Goal: Task Accomplishment & Management: Manage account settings

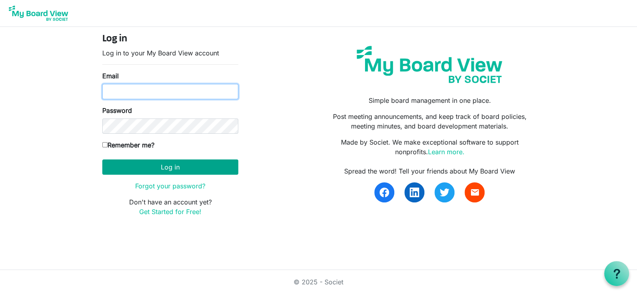
type input "[EMAIL_ADDRESS][DOMAIN_NAME]"
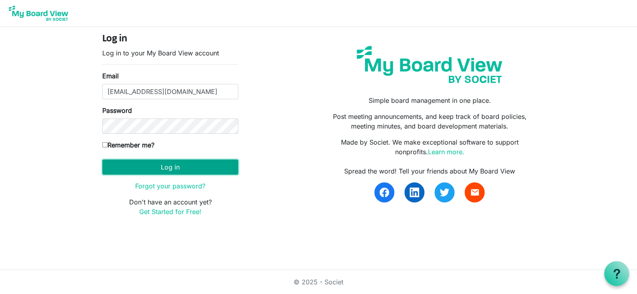
click at [168, 167] on button "Log in" at bounding box center [170, 166] width 136 height 15
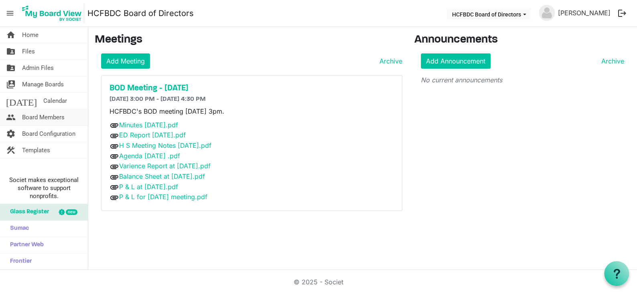
click at [47, 118] on span "Board Members" at bounding box center [43, 117] width 43 height 16
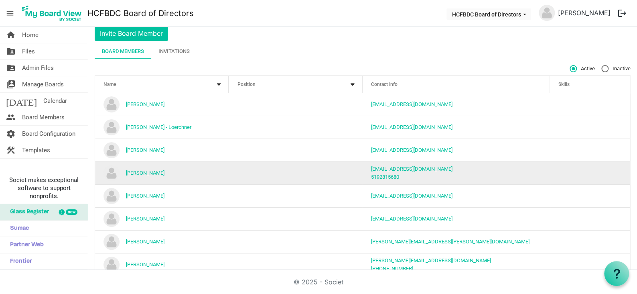
scroll to position [46, 0]
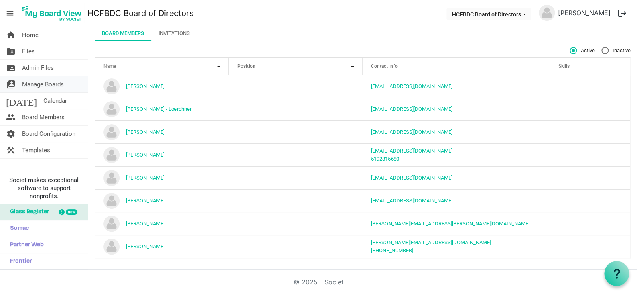
click at [56, 85] on span "Manage Boards" at bounding box center [43, 84] width 42 height 16
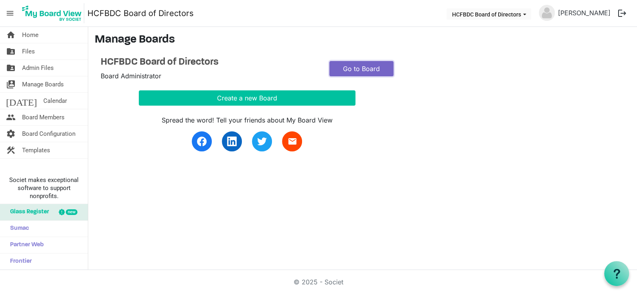
click at [358, 66] on link "Go to Board" at bounding box center [361, 68] width 64 height 15
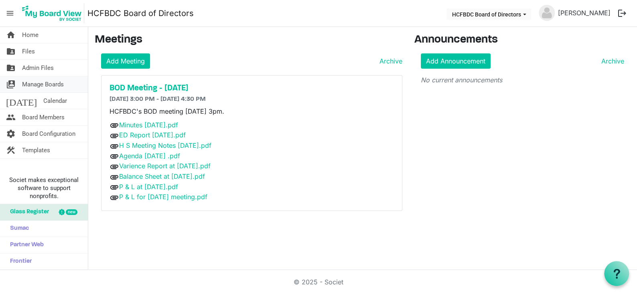
click at [57, 81] on span "Manage Boards" at bounding box center [43, 84] width 42 height 16
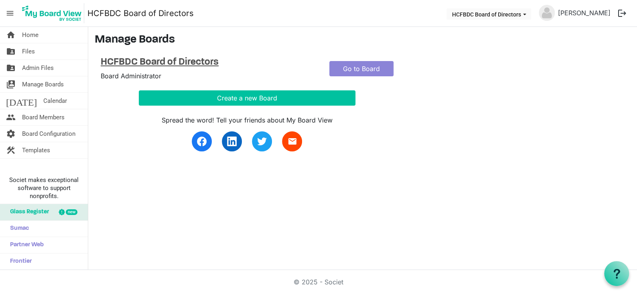
click at [199, 61] on h4 "HCFBDC Board of Directors" at bounding box center [209, 63] width 217 height 12
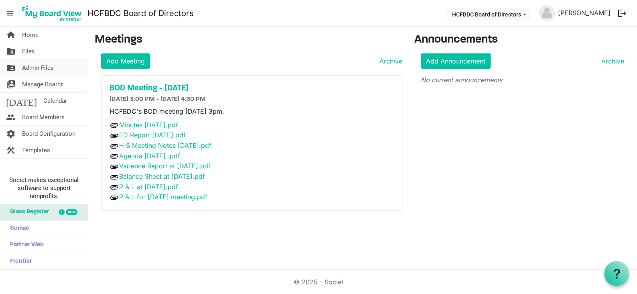
click at [46, 68] on span "Admin Files" at bounding box center [38, 68] width 32 height 16
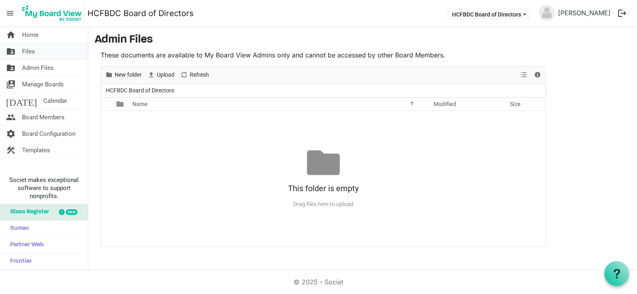
click at [43, 51] on link "folder_shared Files" at bounding box center [44, 51] width 88 height 16
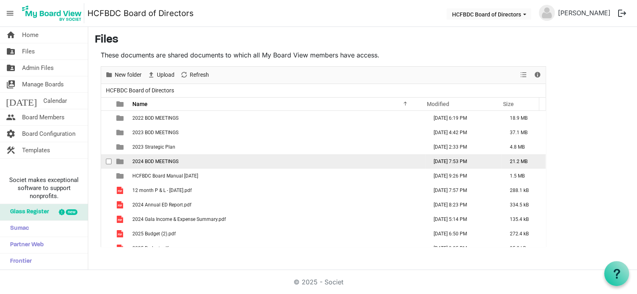
click at [151, 161] on span "2024 BOD MEETINGS" at bounding box center [155, 161] width 46 height 6
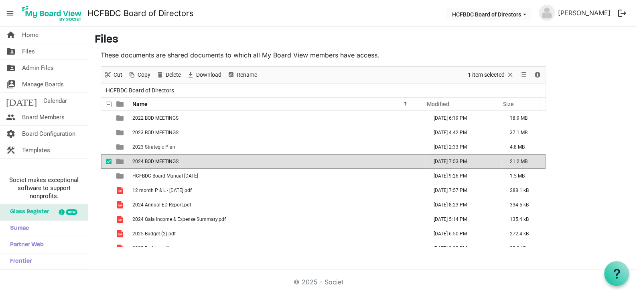
click at [151, 161] on span "2024 BOD MEETINGS" at bounding box center [155, 161] width 46 height 6
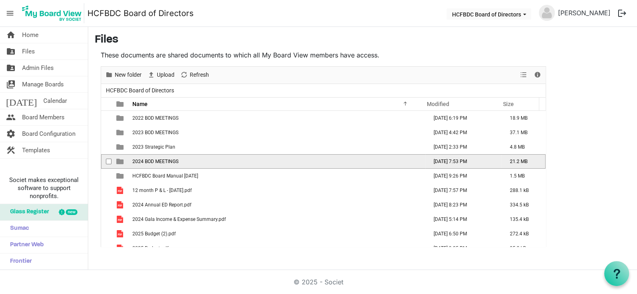
click at [151, 161] on span "2024 BOD MEETINGS" at bounding box center [155, 161] width 46 height 6
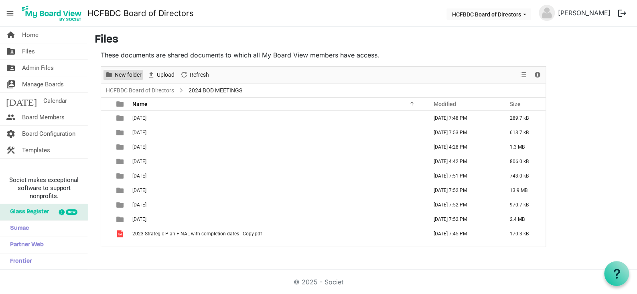
click at [132, 73] on span "New folder" at bounding box center [128, 75] width 28 height 10
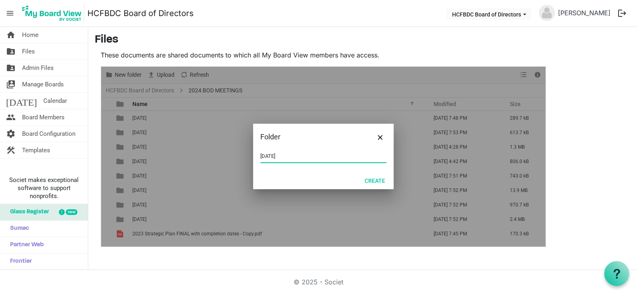
type input "[DATE]"
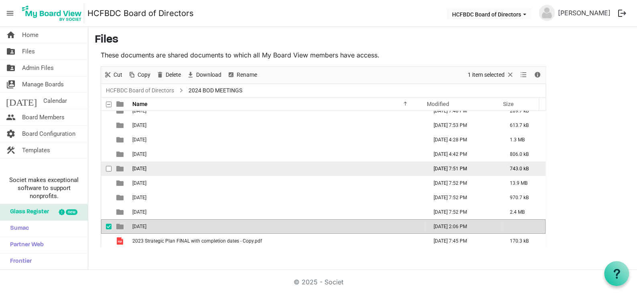
scroll to position [8, 0]
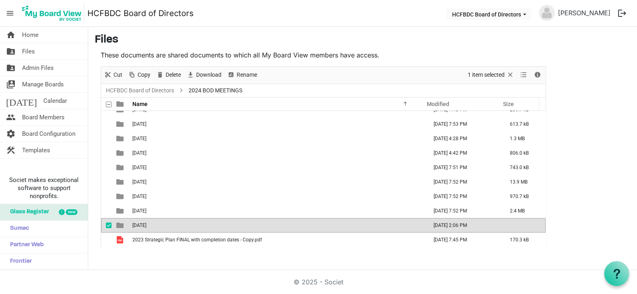
click at [184, 223] on td "September 2024" at bounding box center [277, 225] width 295 height 14
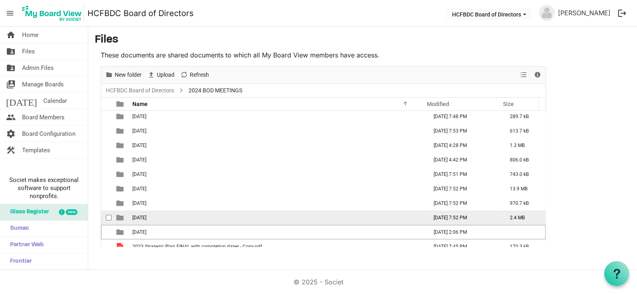
scroll to position [0, 0]
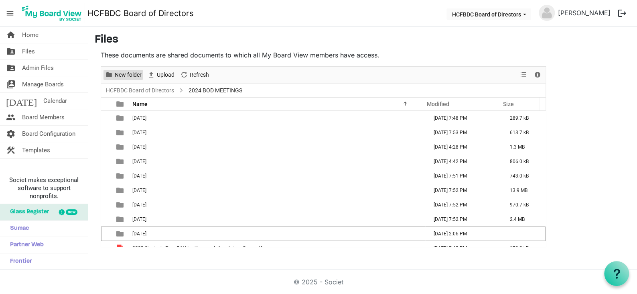
click at [129, 77] on span "New folder" at bounding box center [128, 75] width 28 height 10
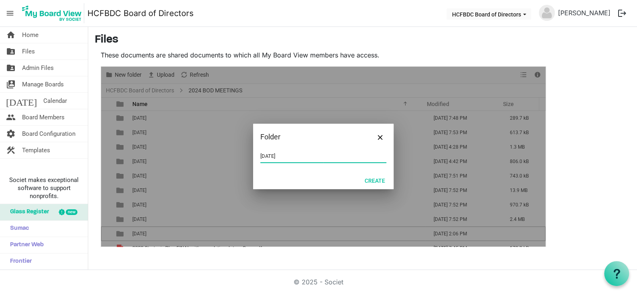
type input "[DATE]"
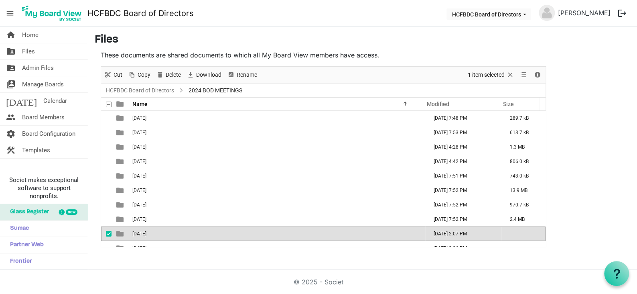
click at [168, 230] on td "October 2024" at bounding box center [277, 233] width 295 height 14
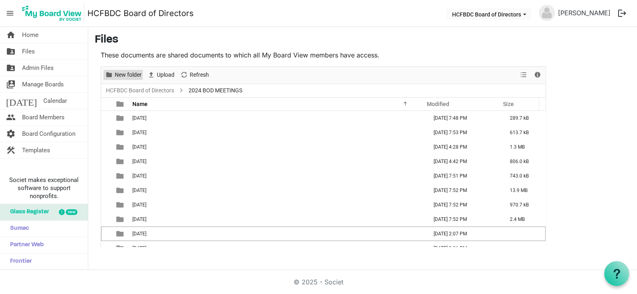
click at [131, 75] on span "New folder" at bounding box center [128, 75] width 28 height 10
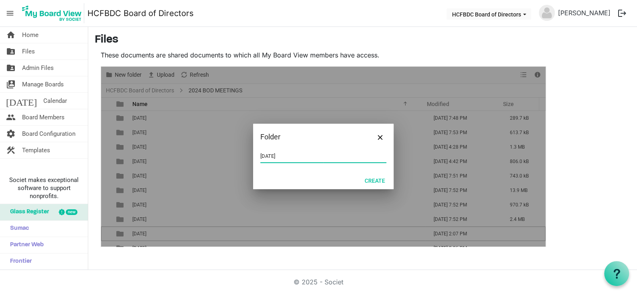
type input "[DATE]"
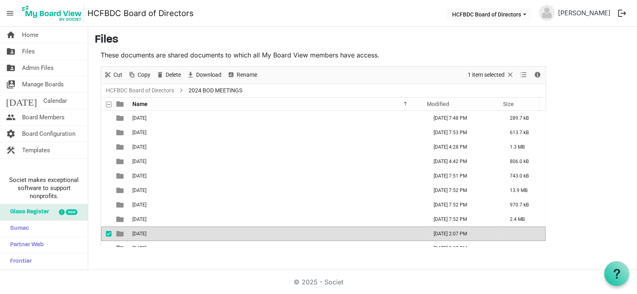
click at [181, 236] on td "[DATE]" at bounding box center [277, 233] width 295 height 14
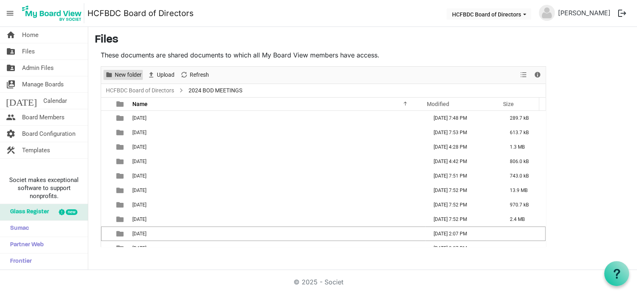
click at [128, 76] on span "New folder" at bounding box center [128, 75] width 28 height 10
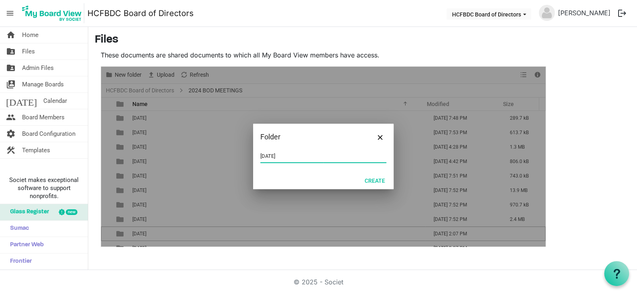
type input "[DATE]"
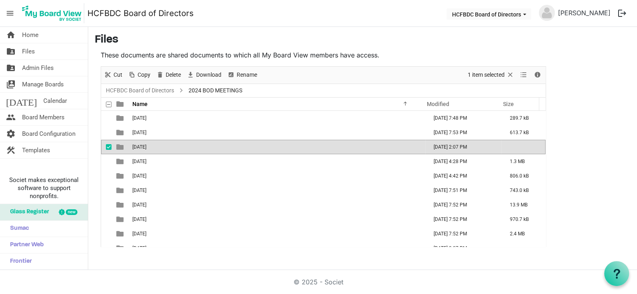
click at [201, 148] on td "[DATE]" at bounding box center [277, 147] width 295 height 14
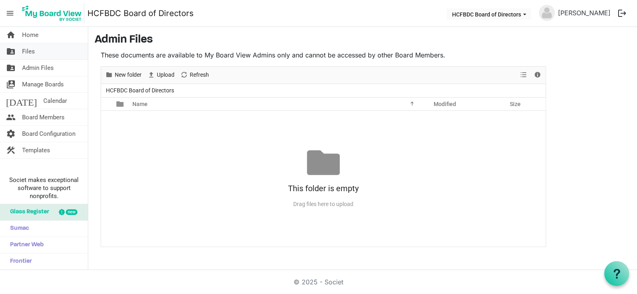
click at [33, 46] on span "Files" at bounding box center [28, 51] width 13 height 16
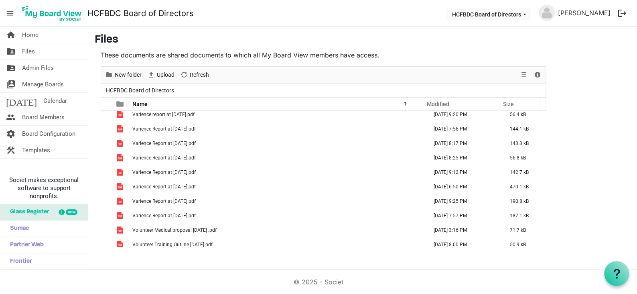
scroll to position [1206, 0]
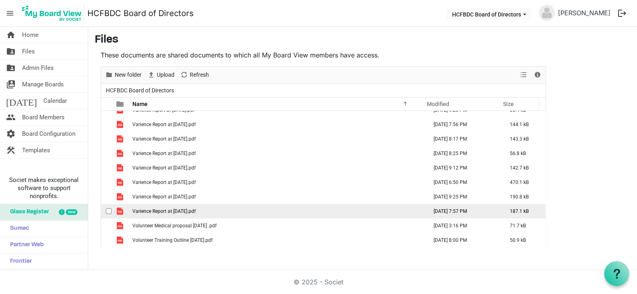
click at [187, 211] on span "Varience Report at Sept 30 2024.pdf" at bounding box center [163, 211] width 63 height 6
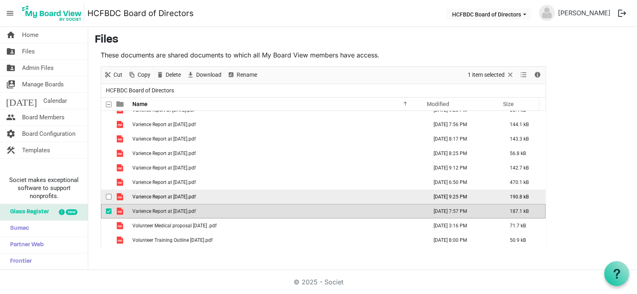
click at [187, 197] on span "Varience Report at October 31, 2024.pdf" at bounding box center [163, 197] width 63 height 6
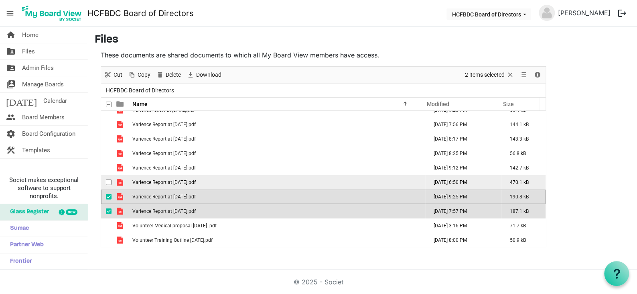
click at [191, 181] on span "Varience Report at November 30, 2024.pdf" at bounding box center [163, 182] width 63 height 6
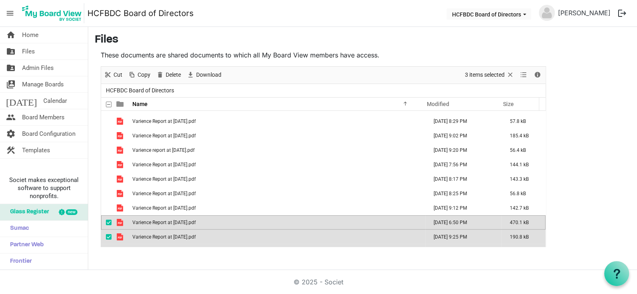
scroll to position [1126, 0]
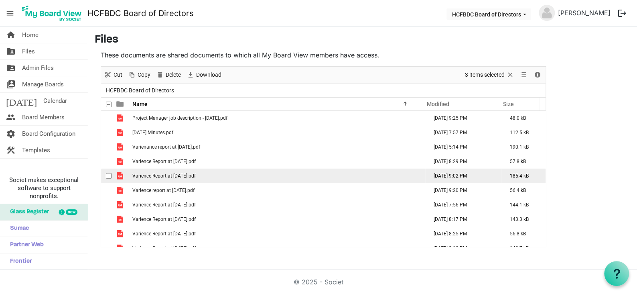
click at [196, 176] on span "Varience Report at December 31, 2024.pdf" at bounding box center [163, 176] width 63 height 6
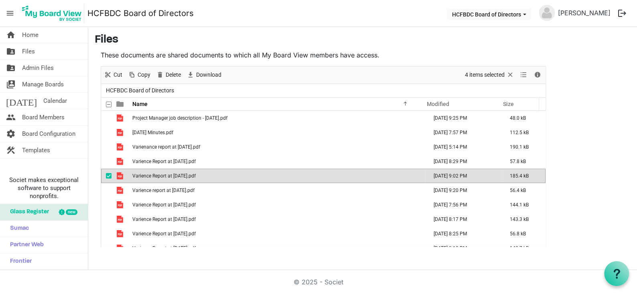
click at [196, 176] on span "Varience Report at December 31, 2024.pdf" at bounding box center [163, 176] width 63 height 6
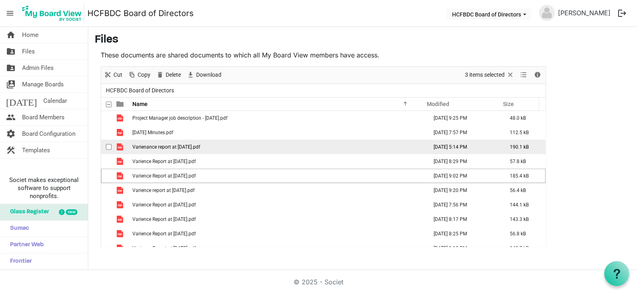
click at [200, 148] on span "Varienance report at Aug 31 2024.pdf" at bounding box center [166, 147] width 68 height 6
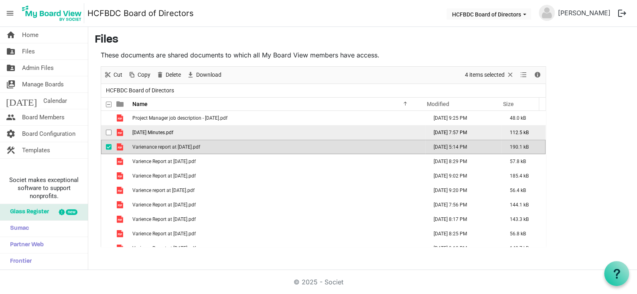
click at [197, 134] on td "September 2024 Minutes.pdf" at bounding box center [277, 132] width 295 height 14
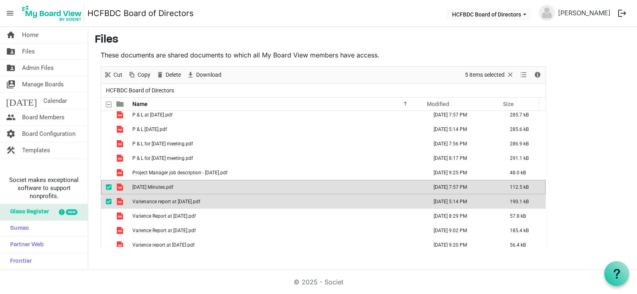
scroll to position [1046, 0]
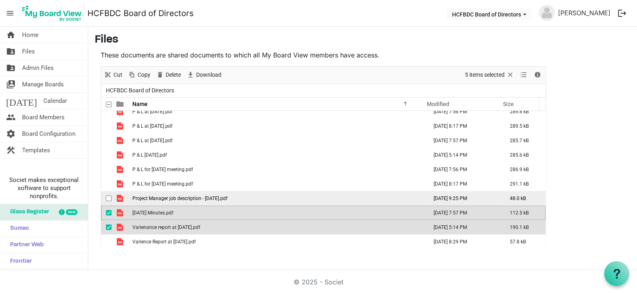
click at [174, 197] on span "Project Manager job description - Nov 2024.pdf" at bounding box center [179, 198] width 95 height 6
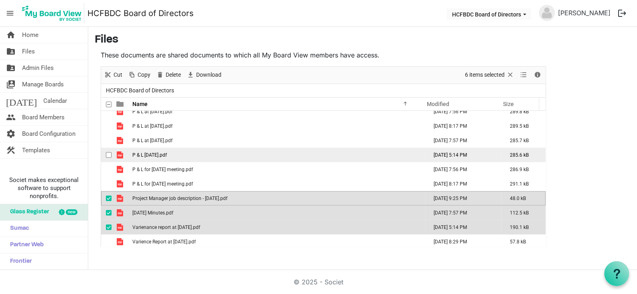
click at [167, 156] on span "P & L Aug 31 2024.pdf" at bounding box center [149, 155] width 34 height 6
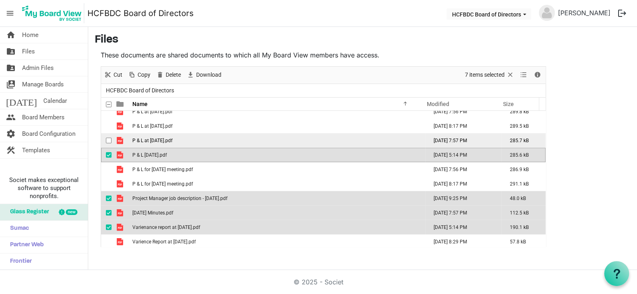
click at [170, 141] on span "P & L at Sept 30 2024.pdf" at bounding box center [152, 141] width 40 height 6
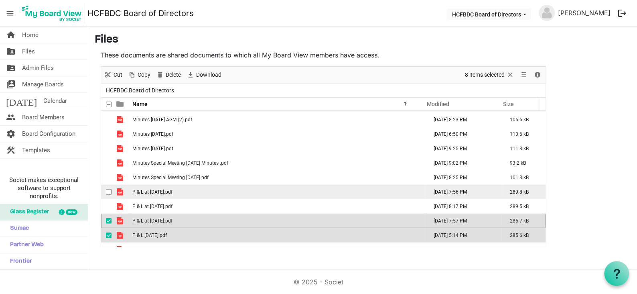
scroll to position [926, 0]
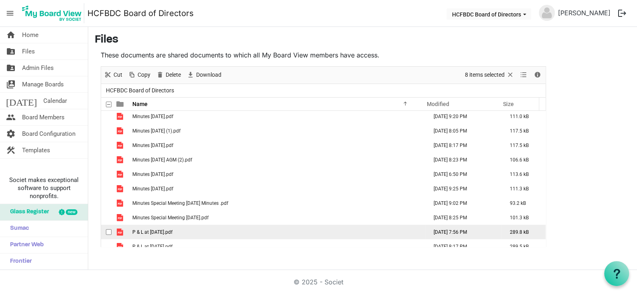
click at [192, 188] on td "Minutes October 2024.pdf" at bounding box center [277, 188] width 295 height 14
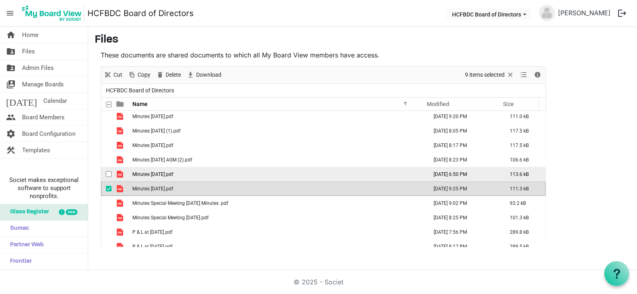
click at [202, 172] on td "Minutes November 2024.pdf" at bounding box center [277, 174] width 295 height 14
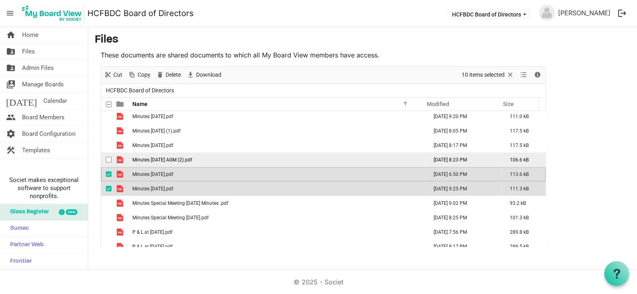
click at [206, 160] on td "Minutes May 2024 AGM (2).pdf" at bounding box center [277, 159] width 295 height 14
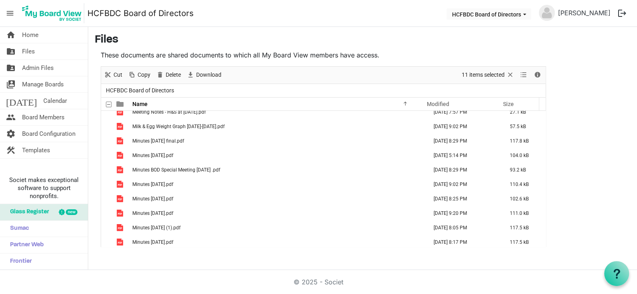
scroll to position [805, 0]
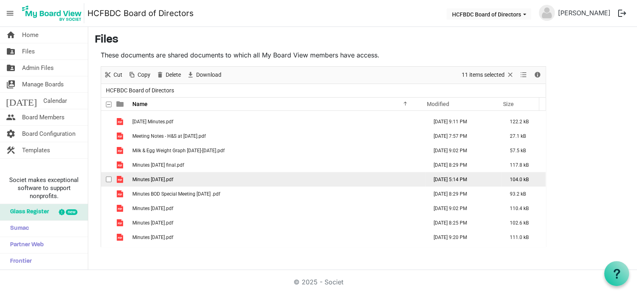
click at [201, 175] on td "Minutes August 2024.pdf" at bounding box center [277, 179] width 295 height 14
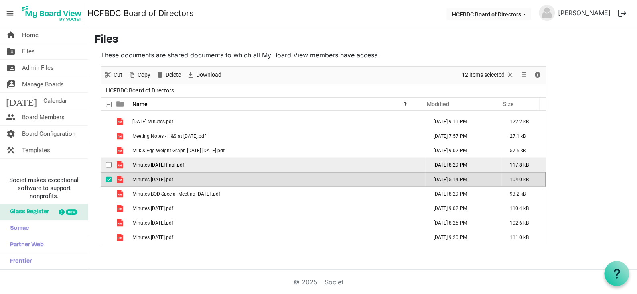
scroll to position [765, 0]
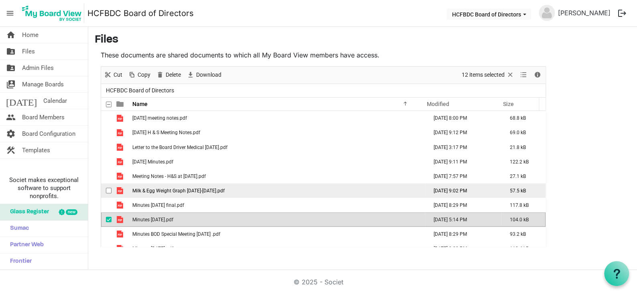
click at [227, 188] on td "Milk & Egg Weight Graph 2017-2024.pdf" at bounding box center [277, 190] width 295 height 14
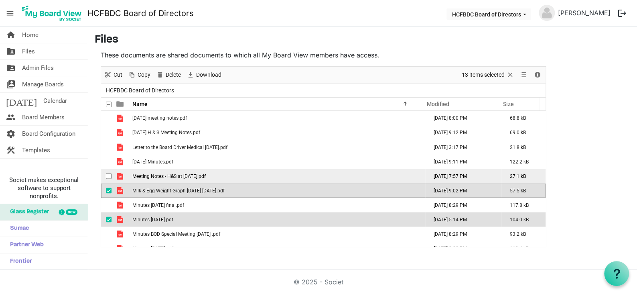
click at [227, 176] on td "Meeting Notes - H&S at Sept 30 2024.pdf" at bounding box center [277, 175] width 295 height 14
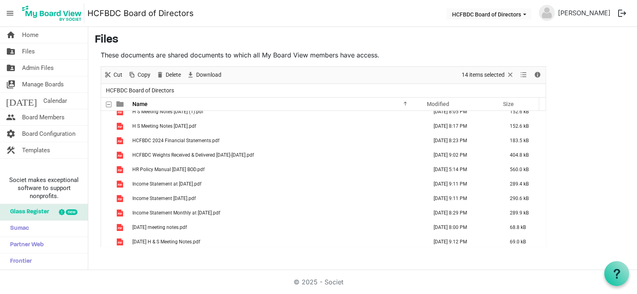
scroll to position [645, 0]
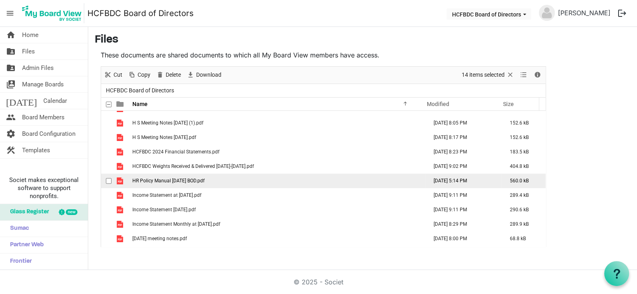
click at [221, 176] on td "HR Policy Manual Sept 2024 BOD.pdf" at bounding box center [277, 180] width 295 height 14
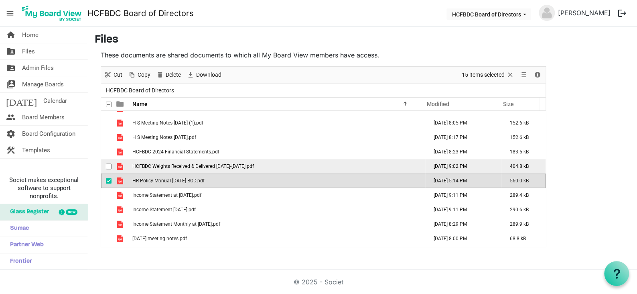
click at [221, 166] on span "HCFBDC Weights Received & Delivered 2009-2024.pdf" at bounding box center [193, 166] width 122 height 6
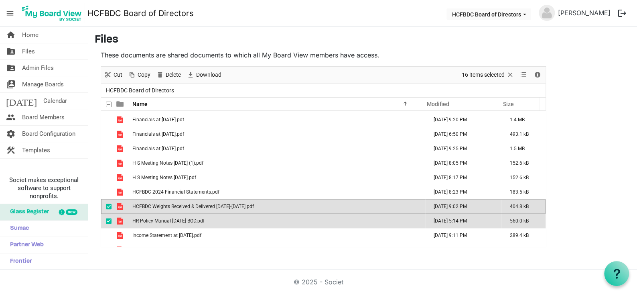
scroll to position [565, 0]
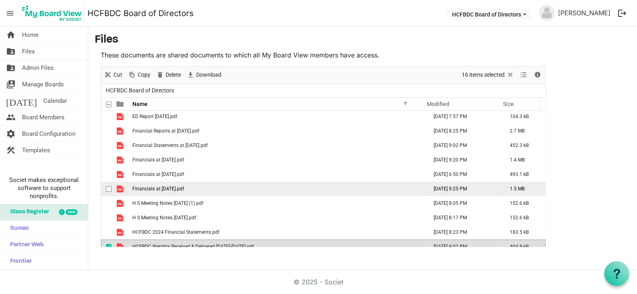
click at [210, 183] on td "Financials at October 31, 2024.pdf" at bounding box center [277, 188] width 295 height 14
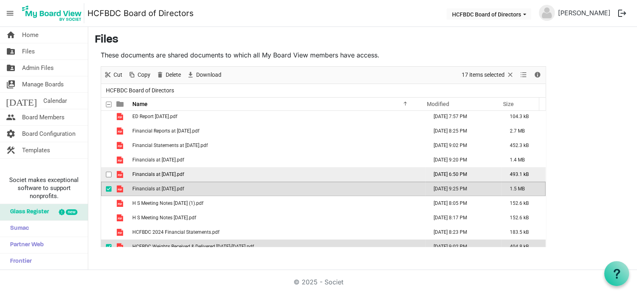
click at [213, 175] on td "Financials at November 30, 2024.pdf" at bounding box center [277, 174] width 295 height 14
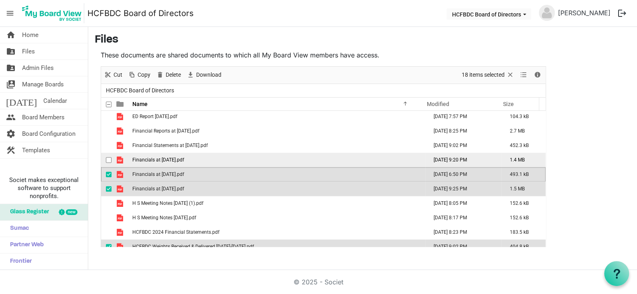
scroll to position [525, 0]
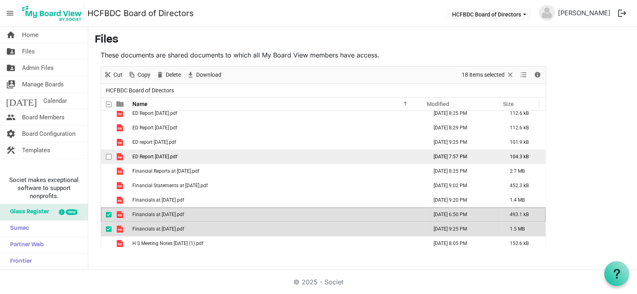
click at [212, 157] on td "ED Report October 2024.pdf" at bounding box center [277, 156] width 295 height 14
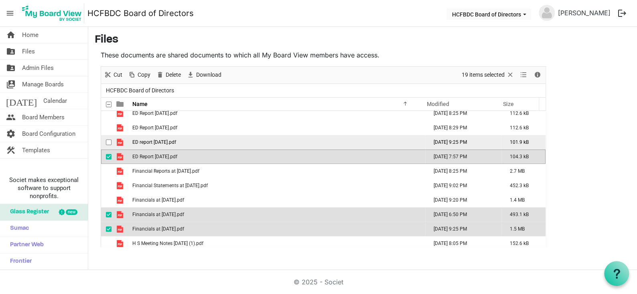
click at [213, 141] on td "ED report November 25 2024.pdf" at bounding box center [277, 142] width 295 height 14
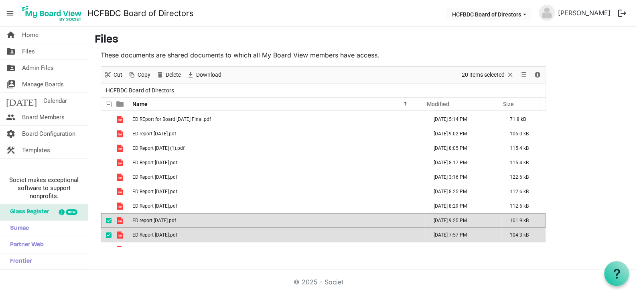
scroll to position [444, 0]
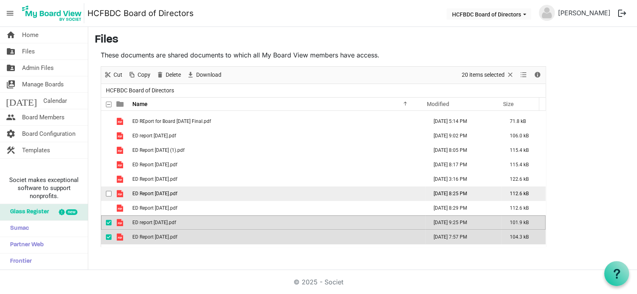
click at [194, 190] on td "ED Report May 2024.pdf" at bounding box center [277, 193] width 295 height 14
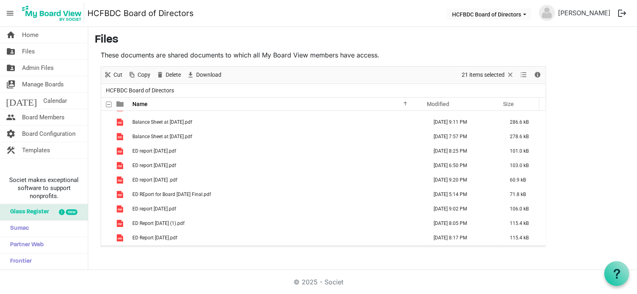
scroll to position [364, 0]
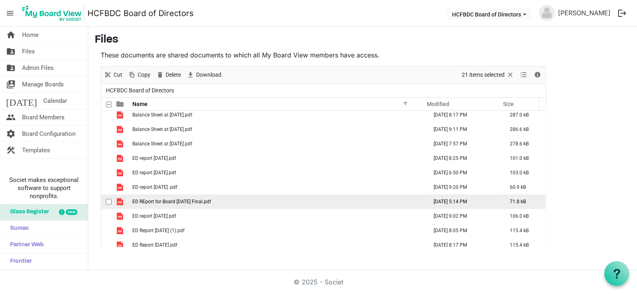
click at [197, 202] on span "ED REport for Board September 23 2024 Final.pdf" at bounding box center [171, 202] width 79 height 6
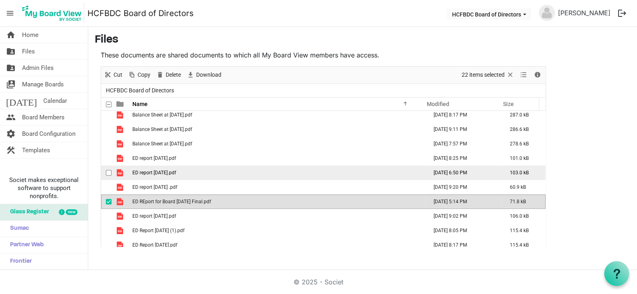
click at [197, 173] on td "ED report December 2024.pdf" at bounding box center [277, 172] width 295 height 14
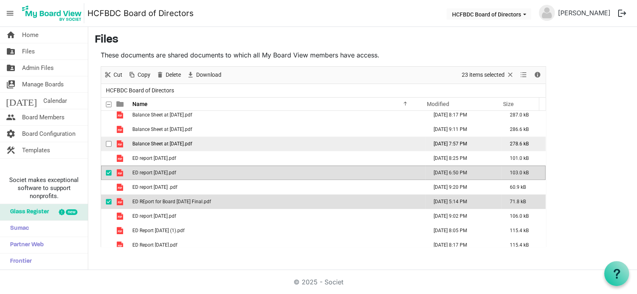
click at [192, 142] on span "Balance Sheet at Sept 30 2024.pdf" at bounding box center [162, 144] width 60 height 6
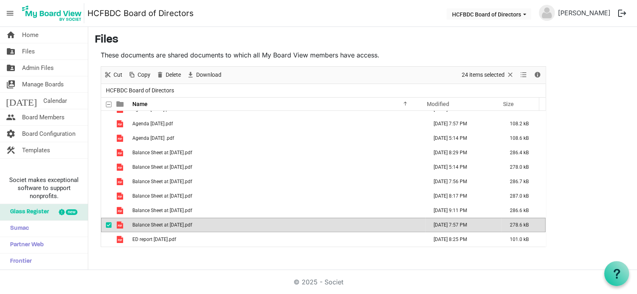
scroll to position [244, 0]
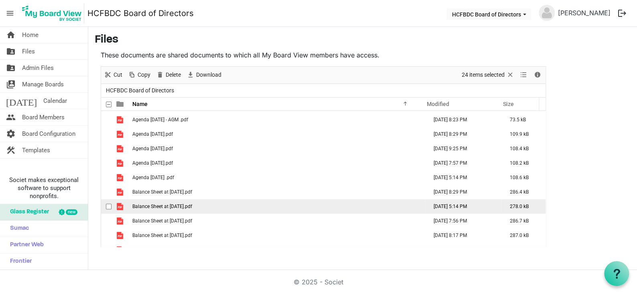
click at [207, 202] on td "Balance Sheet at Aug 31 2024.pdf" at bounding box center [277, 206] width 295 height 14
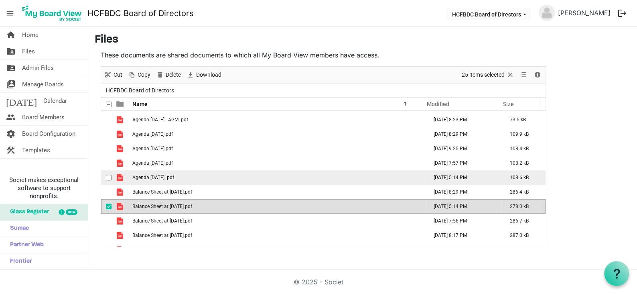
click at [202, 177] on td "Agenda September 2024 .pdf" at bounding box center [277, 177] width 295 height 14
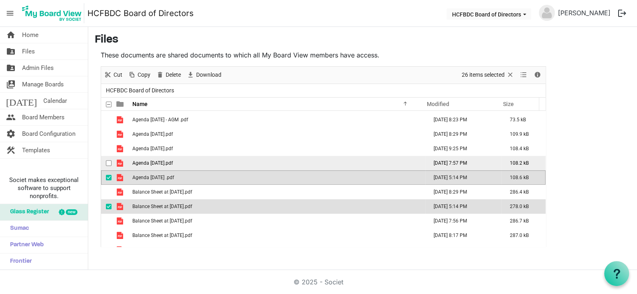
click at [201, 162] on td "Agenda October 2024.pdf" at bounding box center [277, 163] width 295 height 14
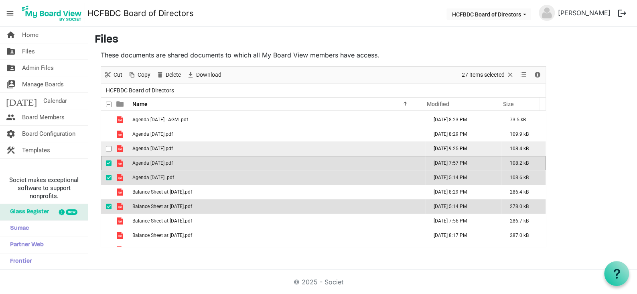
click at [200, 150] on td "Agenda November 2024.pdf" at bounding box center [277, 148] width 295 height 14
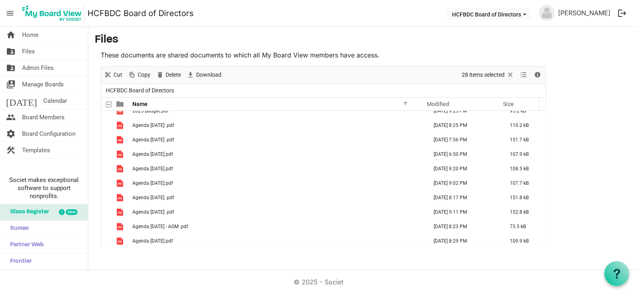
scroll to position [124, 0]
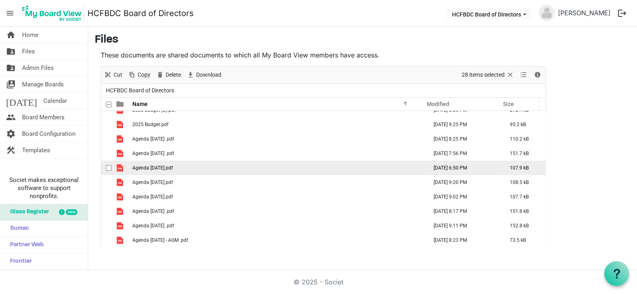
click at [201, 168] on td "Agenda December 2024.pdf" at bounding box center [277, 167] width 295 height 14
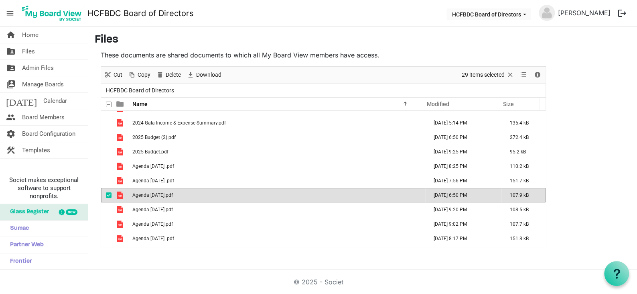
scroll to position [83, 0]
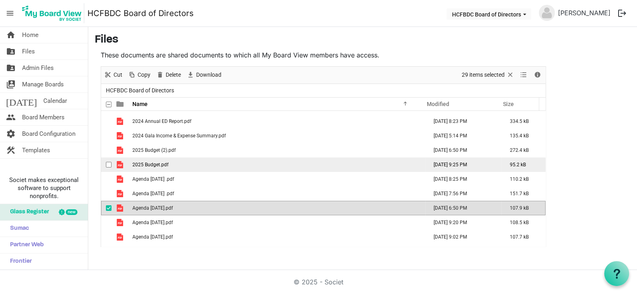
click at [195, 165] on td "2025 Budget.pdf" at bounding box center [277, 164] width 295 height 14
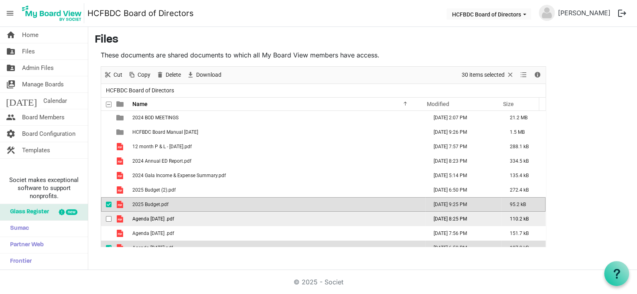
scroll to position [43, 0]
click at [199, 173] on span "2024 Gala Income & Expense Summary.pdf" at bounding box center [178, 176] width 93 height 6
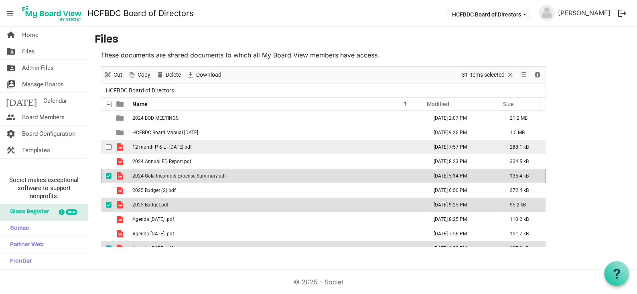
click at [204, 148] on td "12 month P & L - Sept 2024.pdf" at bounding box center [277, 147] width 295 height 14
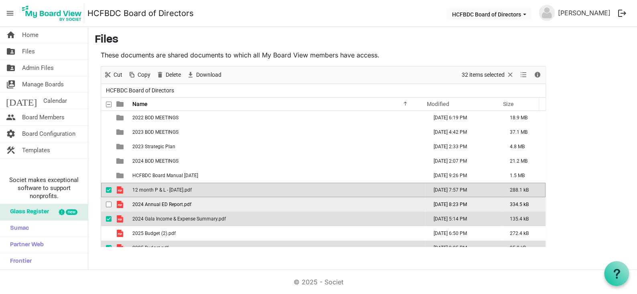
scroll to position [0, 0]
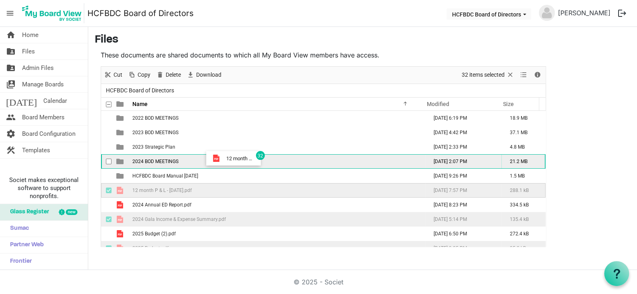
drag, startPoint x: 211, startPoint y: 187, endPoint x: 224, endPoint y: 158, distance: 31.8
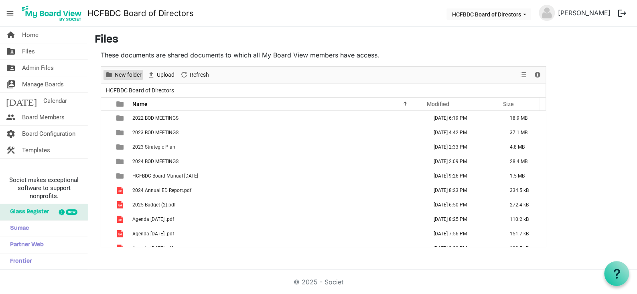
click at [124, 75] on span "New folder" at bounding box center [128, 75] width 28 height 10
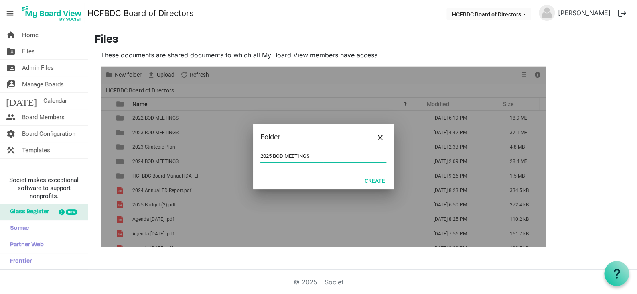
type input "2025 BOD MEETINGS"
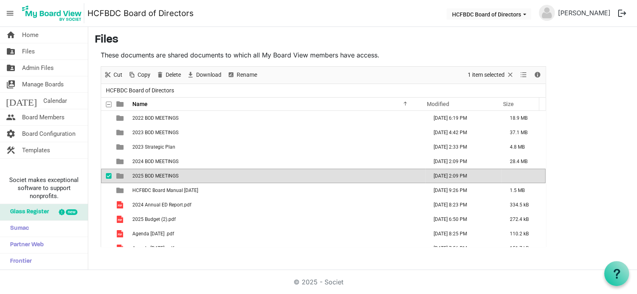
click at [190, 175] on td "2025 BOD MEETINGS" at bounding box center [277, 175] width 295 height 14
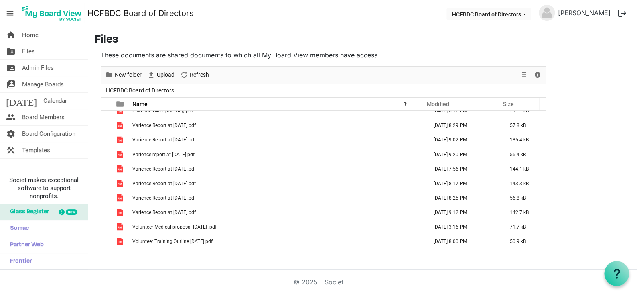
scroll to position [759, 0]
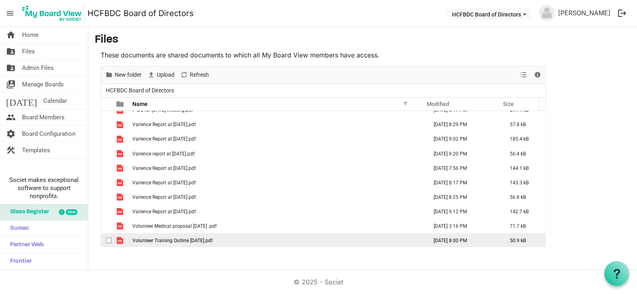
click at [177, 241] on span "Volunteer Training Outline Jan 27 2025.pdf" at bounding box center [172, 240] width 80 height 6
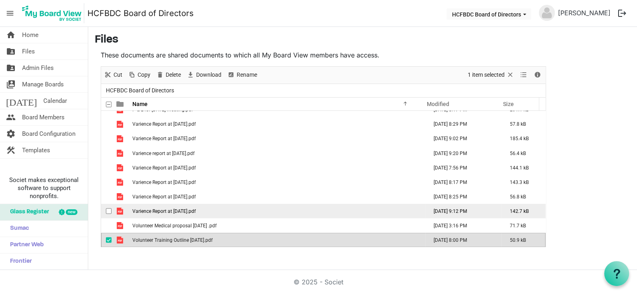
click at [177, 209] on span "Varience Report at May 2025.pdf" at bounding box center [163, 211] width 63 height 6
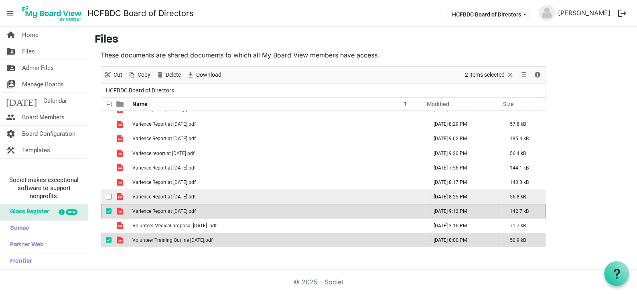
click at [179, 197] on span "Varience Report at March 31, 2025.pdf" at bounding box center [163, 196] width 63 height 6
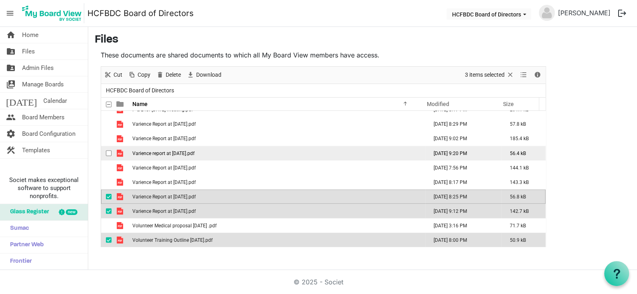
click at [182, 153] on span "Varience report at January 31 2025.pdf" at bounding box center [163, 153] width 62 height 6
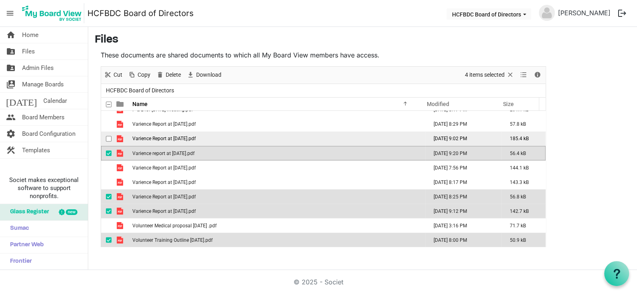
click at [183, 138] on span "Varience Report at December 31, 2024.pdf" at bounding box center [163, 139] width 63 height 6
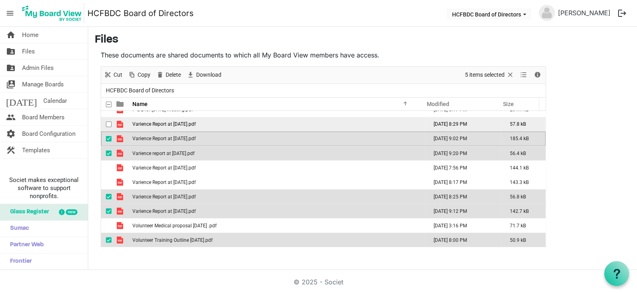
click at [183, 125] on span "Varience Report at April 30, 2025.pdf" at bounding box center [163, 124] width 63 height 6
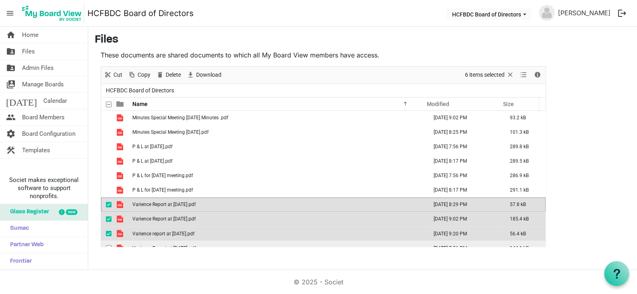
scroll to position [639, 0]
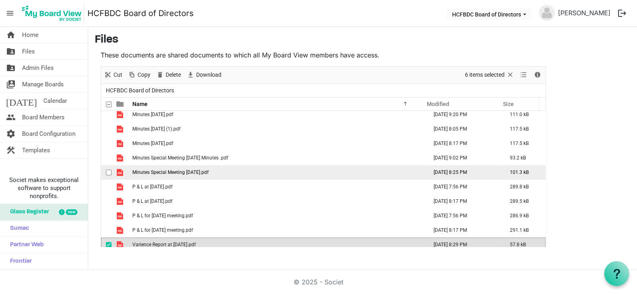
click at [173, 170] on span "Minutes Special Meeting March 17 2025.pdf" at bounding box center [170, 172] width 76 height 6
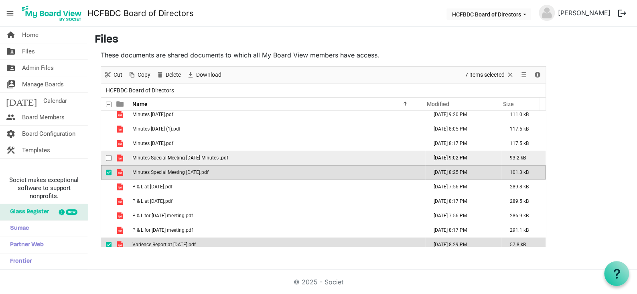
click at [174, 158] on span "Minutes Special Meeting December 20, 2024 Minutes .pdf" at bounding box center [180, 158] width 96 height 6
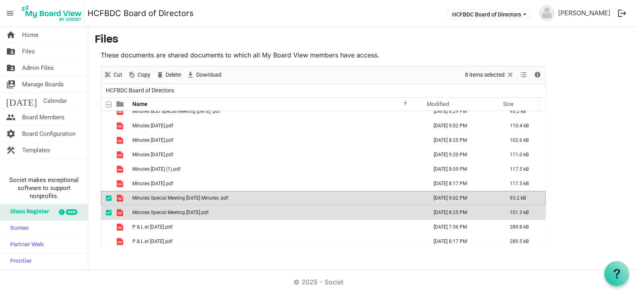
scroll to position [559, 0]
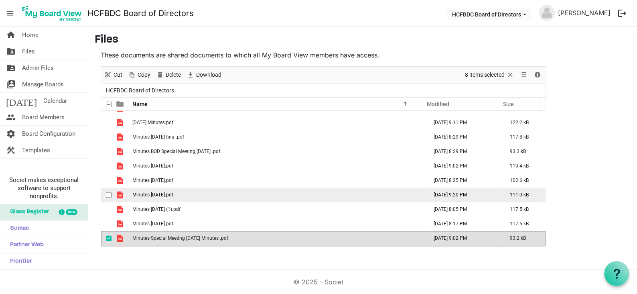
click at [160, 194] on span "Minutes January 2025.pdf" at bounding box center [152, 195] width 41 height 6
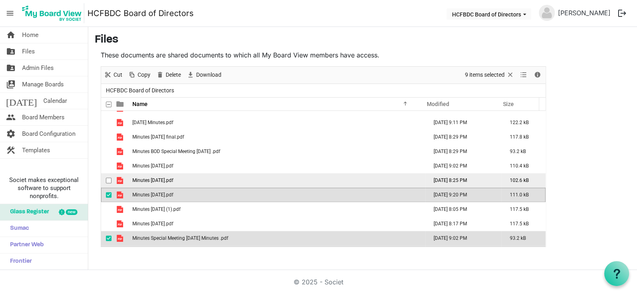
click at [161, 178] on span "Minutes February 2025.pdf" at bounding box center [152, 180] width 41 height 6
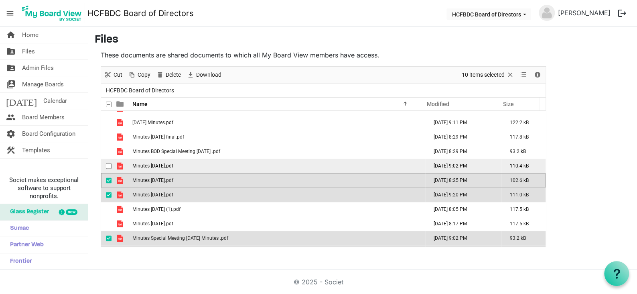
click at [162, 166] on span "Minutes December 2024.pdf" at bounding box center [152, 166] width 41 height 6
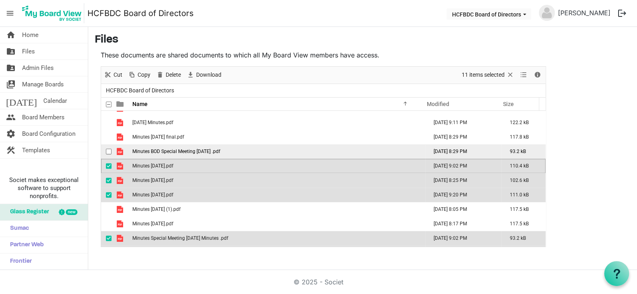
click at [163, 156] on td "Minutes BOD Special Meeting May 2 2025 .pdf" at bounding box center [277, 151] width 295 height 14
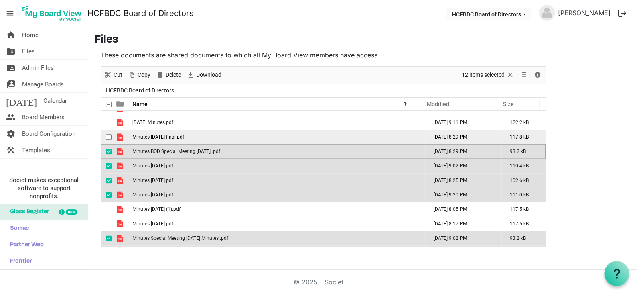
click at [163, 138] on span "Minutes April 28, 2025 final.pdf" at bounding box center [158, 137] width 52 height 6
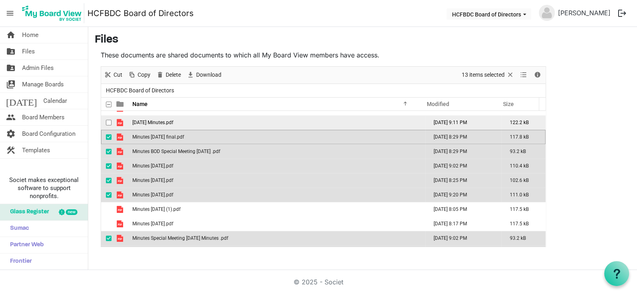
click at [159, 123] on span "May 2025 Minutes.pdf" at bounding box center [152, 123] width 41 height 6
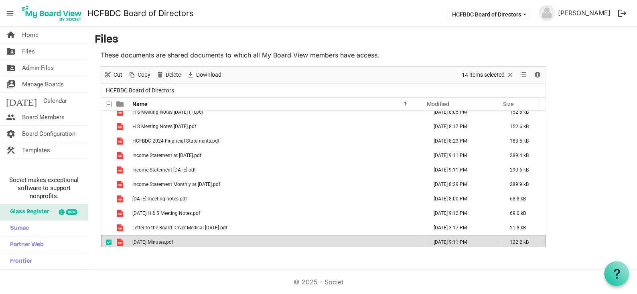
scroll to position [438, 0]
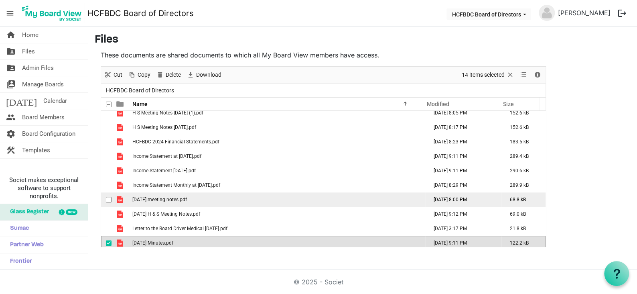
click at [173, 201] on span "January 27, 2025 meeting notes.pdf" at bounding box center [159, 200] width 55 height 6
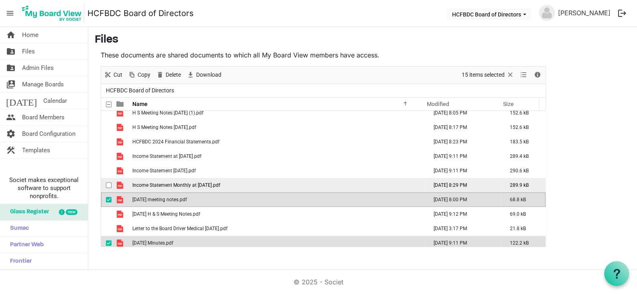
click at [174, 186] on span "Income Statement Monthly at April 30, 2025.pdf" at bounding box center [176, 185] width 88 height 6
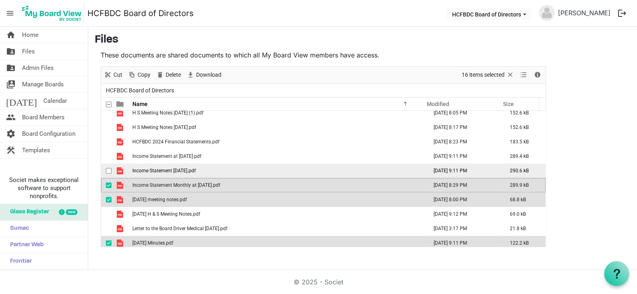
click at [174, 173] on td "Income Statement May 2025.pdf" at bounding box center [277, 170] width 295 height 14
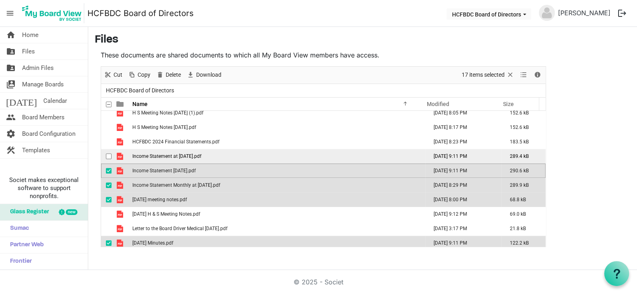
click at [173, 156] on span "Income Statement at May 2025.pdf" at bounding box center [166, 156] width 69 height 6
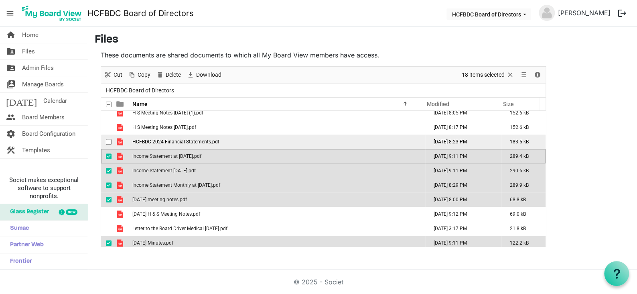
click at [170, 141] on span "HCFBDC 2024 Financial Statements.pdf" at bounding box center [175, 142] width 87 height 6
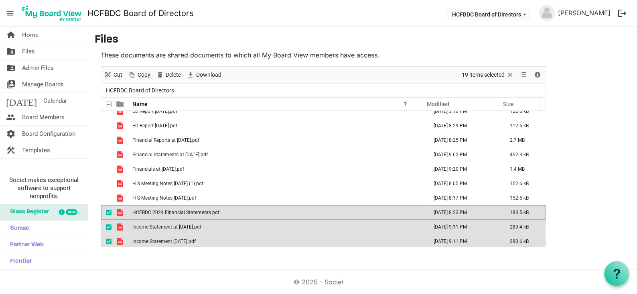
scroll to position [358, 0]
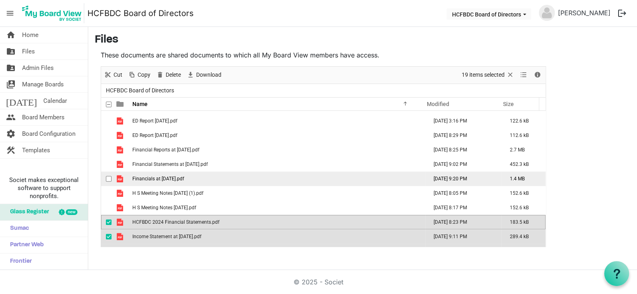
click at [177, 176] on span "Financials at January 31, 2025.pdf" at bounding box center [158, 179] width 52 height 6
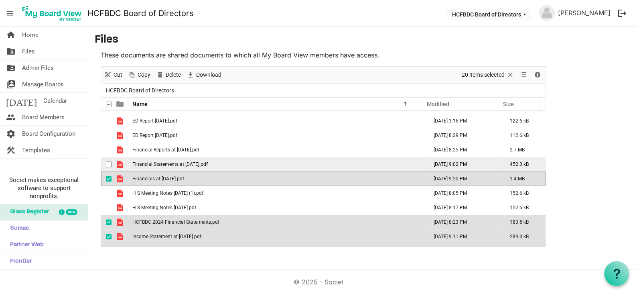
click at [178, 162] on span "Financial Statements at December 31 2024.pdf" at bounding box center [169, 164] width 75 height 6
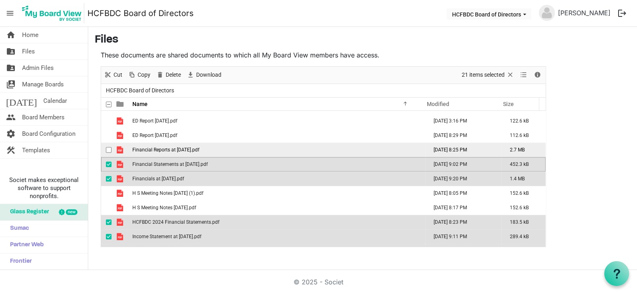
click at [177, 150] on span "Financial Reports at March 31, 2025.pdf" at bounding box center [165, 150] width 67 height 6
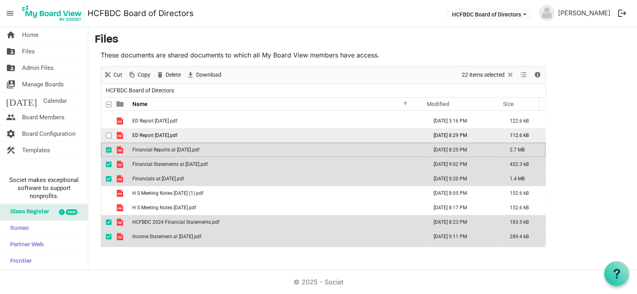
click at [174, 136] on span "ED Report May 2025.pdf" at bounding box center [154, 135] width 45 height 6
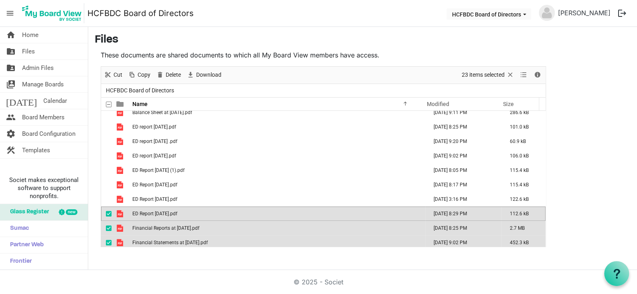
scroll to position [278, 0]
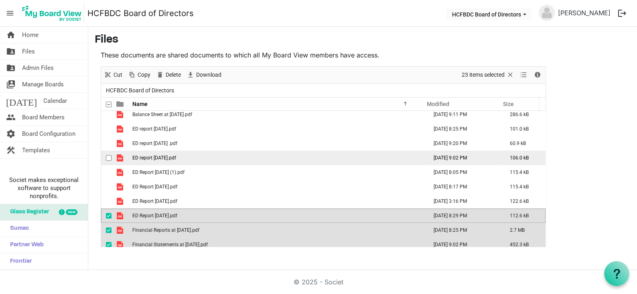
click at [169, 153] on td "ED report January 2025.pdf" at bounding box center [277, 157] width 295 height 14
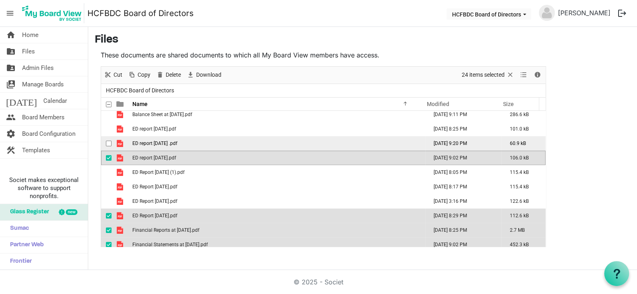
click at [169, 144] on span "ED report February 2025 .pdf" at bounding box center [154, 143] width 45 height 6
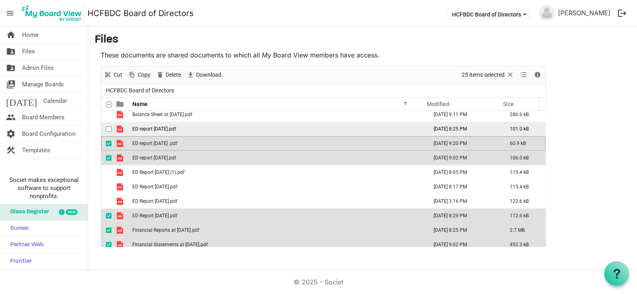
click at [166, 129] on span "ED report April 2025.pdf" at bounding box center [154, 129] width 44 height 6
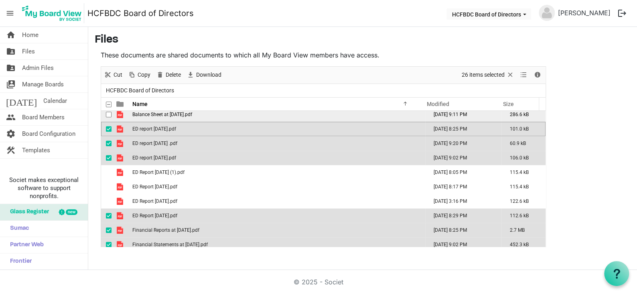
click at [165, 114] on span "Balance Sheet at May 2025.pdf" at bounding box center [162, 114] width 60 height 6
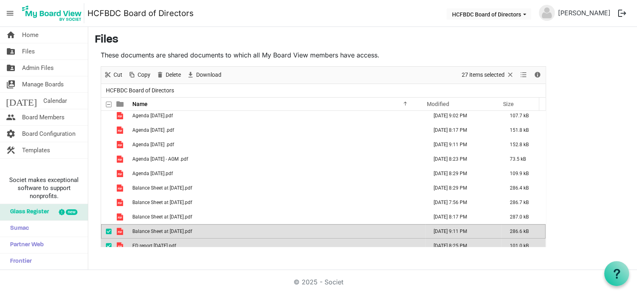
scroll to position [154, 0]
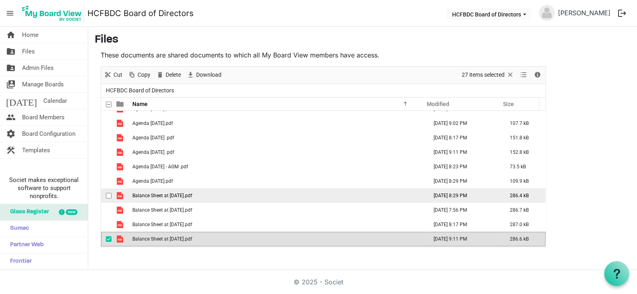
click at [160, 195] on span "Balance Sheet at April 30 2025.pdf" at bounding box center [162, 196] width 60 height 6
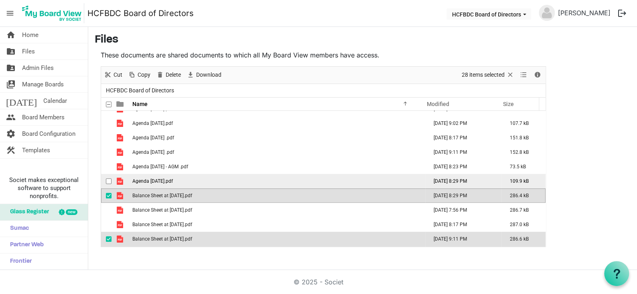
click at [158, 178] on span "Agenda May 2025.pdf" at bounding box center [152, 181] width 41 height 6
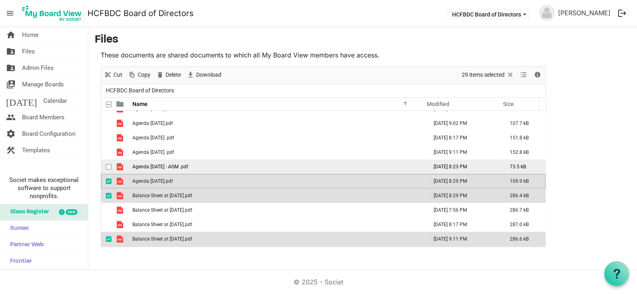
click at [158, 167] on span "Agenda May 2025 - AGM .pdf" at bounding box center [160, 167] width 56 height 6
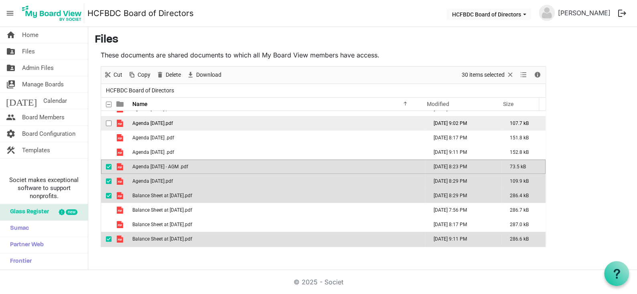
click at [159, 124] on span "Agenda January 2025.pdf" at bounding box center [152, 123] width 41 height 6
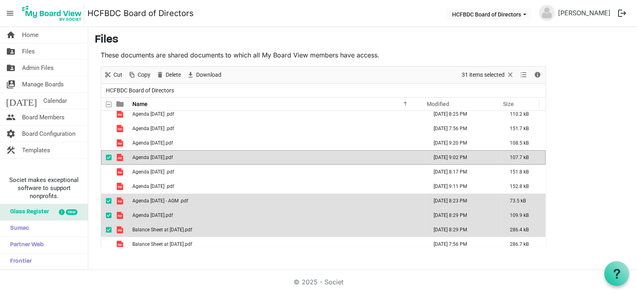
scroll to position [73, 0]
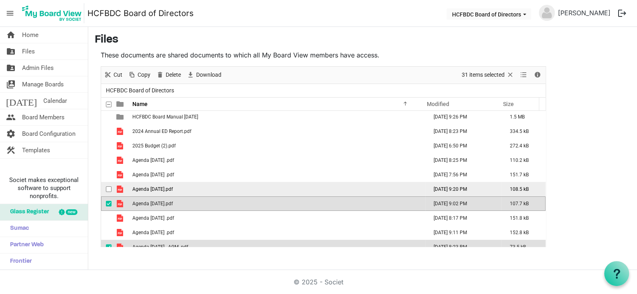
click at [171, 189] on span "Agenda February 2025.pdf" at bounding box center [152, 189] width 41 height 6
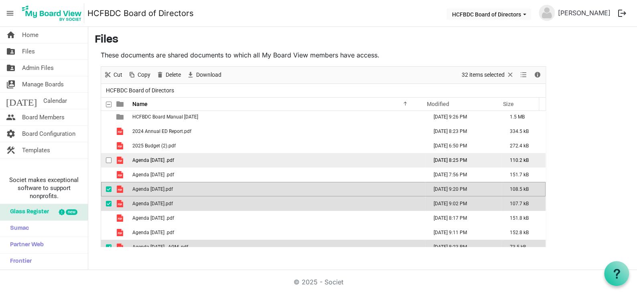
click at [170, 159] on span "Agenda April 2025 .pdf" at bounding box center [153, 160] width 42 height 6
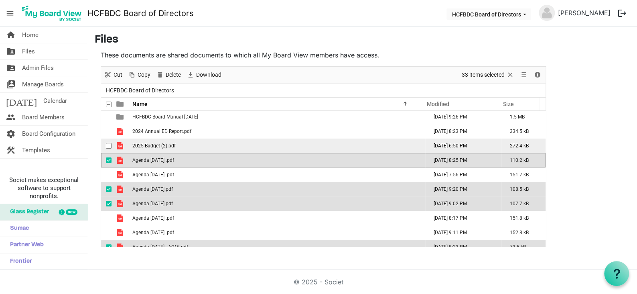
click at [166, 146] on span "2025 Budget (2).pdf" at bounding box center [153, 146] width 43 height 6
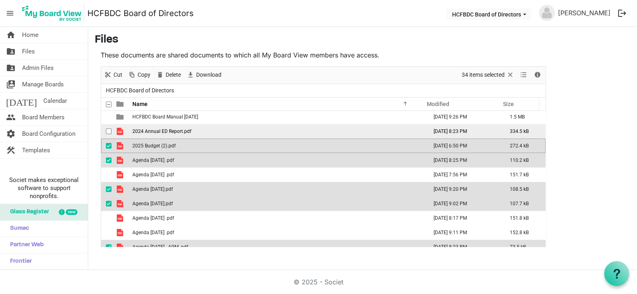
click at [164, 132] on span "2024 Annual ED Report.pdf" at bounding box center [161, 131] width 59 height 6
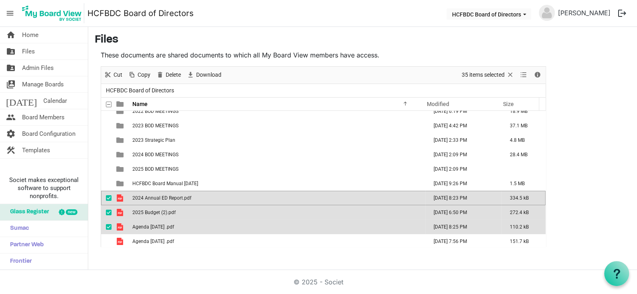
scroll to position [0, 0]
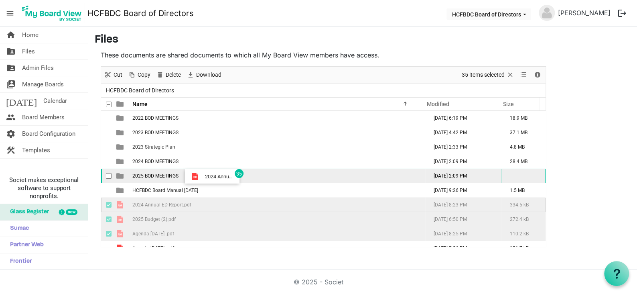
drag, startPoint x: 203, startPoint y: 202, endPoint x: 203, endPoint y: 176, distance: 26.1
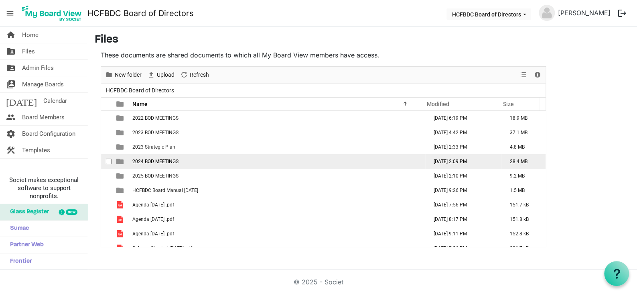
click at [182, 157] on td "2024 BOD MEETINGS" at bounding box center [277, 161] width 295 height 14
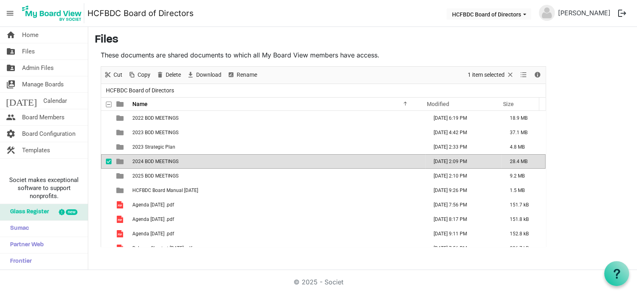
click at [182, 157] on td "2024 BOD MEETINGS" at bounding box center [277, 161] width 295 height 14
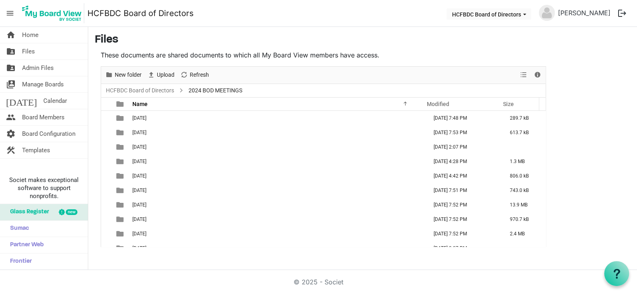
scroll to position [160, 0]
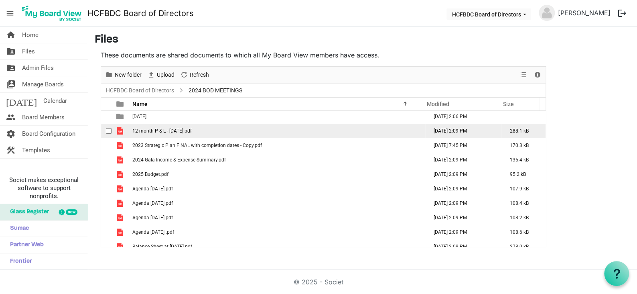
click at [214, 129] on td "12 month P & L - Sept 2024.pdf" at bounding box center [277, 131] width 295 height 14
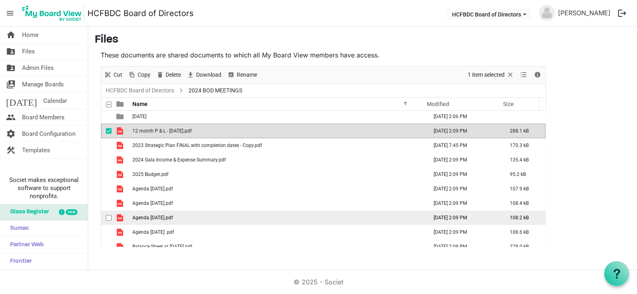
click at [207, 219] on td "Agenda October 2024.pdf" at bounding box center [277, 217] width 295 height 14
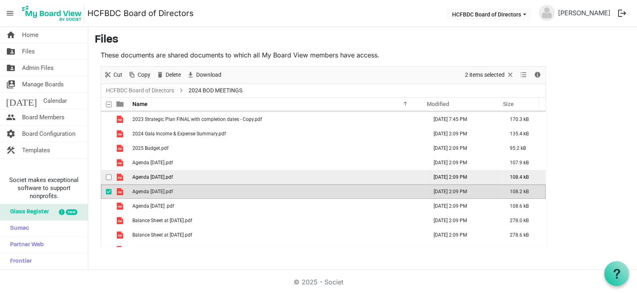
scroll to position [200, 0]
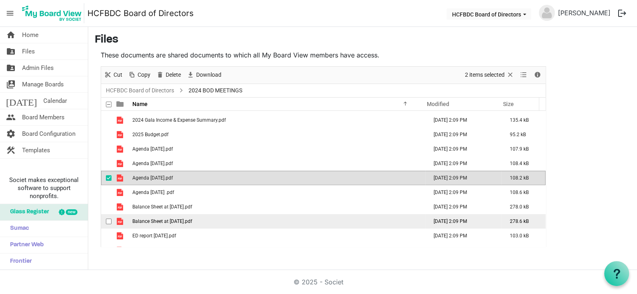
click at [210, 223] on td "Balance Sheet at Sept 30 2024.pdf" at bounding box center [277, 221] width 295 height 14
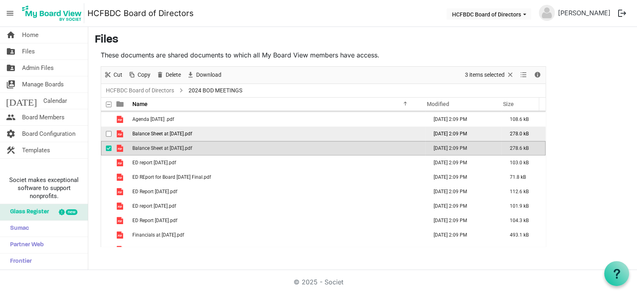
scroll to position [281, 0]
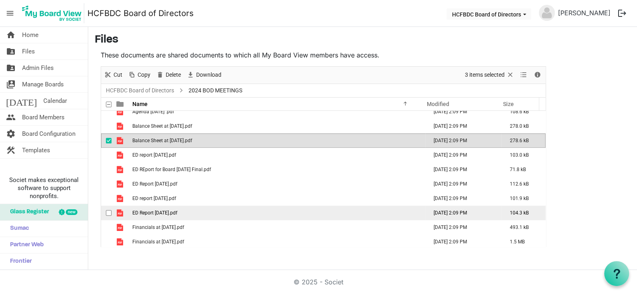
click at [211, 211] on td "ED Report October 2024.pdf" at bounding box center [277, 212] width 295 height 14
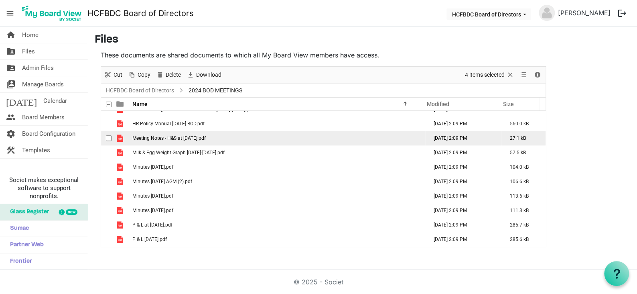
scroll to position [441, 0]
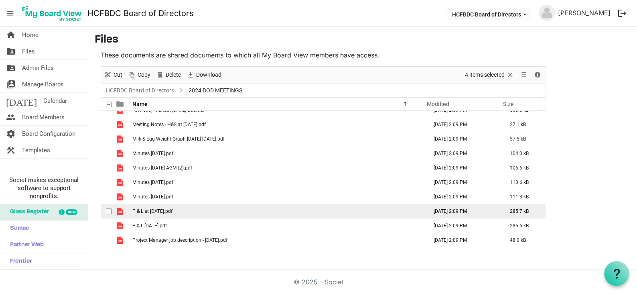
click at [210, 207] on td "P & L at Sept 30 2024.pdf" at bounding box center [277, 211] width 295 height 14
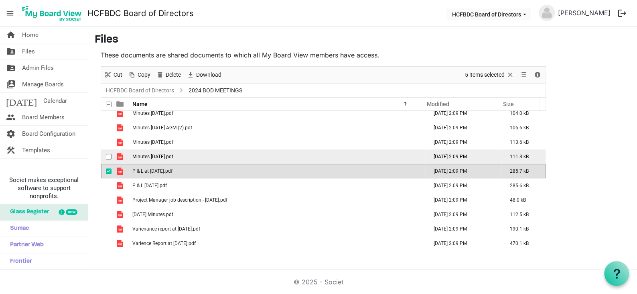
scroll to position [513, 0]
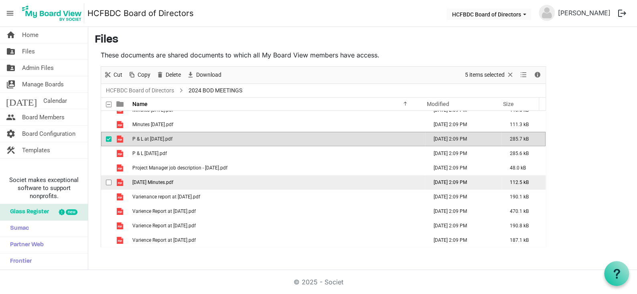
click at [209, 181] on td "September 2024 Minutes.pdf" at bounding box center [277, 182] width 295 height 14
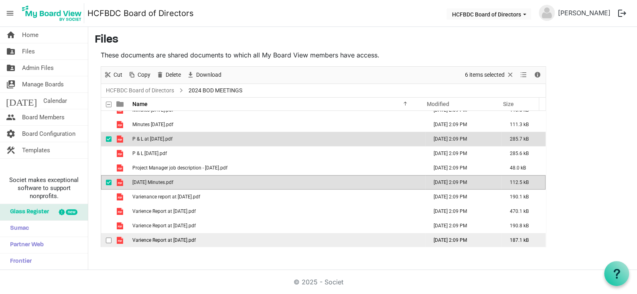
click at [225, 236] on td "Varience Report at Sept 30 2024.pdf" at bounding box center [277, 240] width 295 height 14
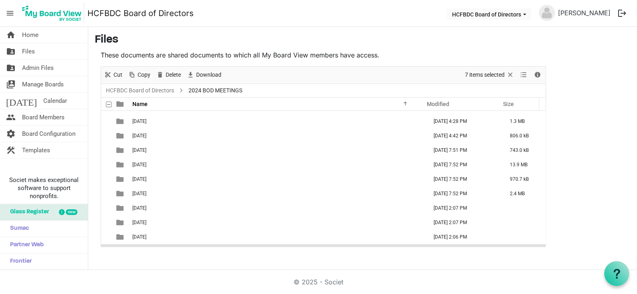
scroll to position [80, 0]
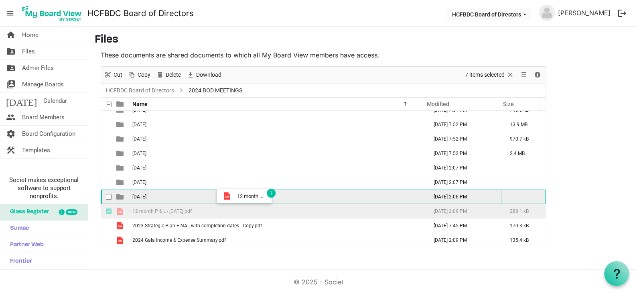
drag, startPoint x: 213, startPoint y: 210, endPoint x: 235, endPoint y: 196, distance: 26.0
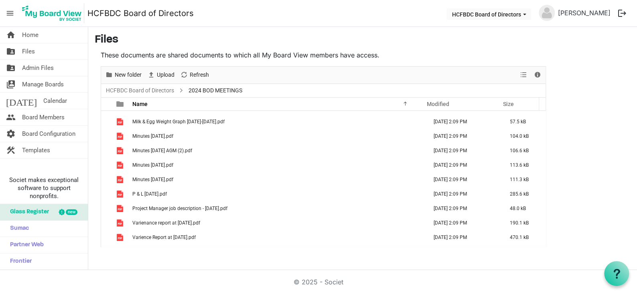
scroll to position [412, 0]
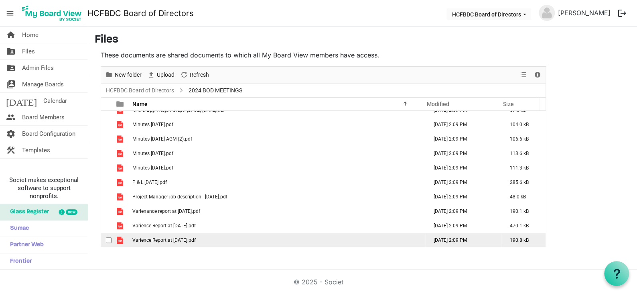
click at [164, 238] on span "Varience Report at October 31, 2024.pdf" at bounding box center [163, 240] width 63 height 6
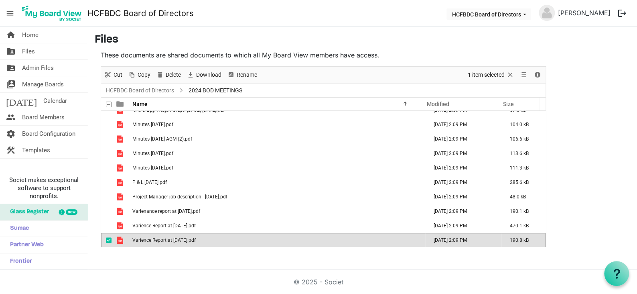
scroll to position [413, 0]
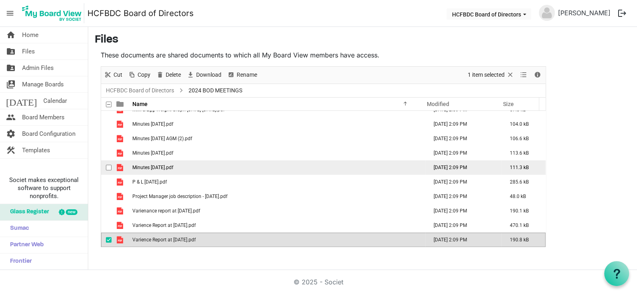
click at [173, 166] on span "Minutes October 2024.pdf" at bounding box center [152, 167] width 41 height 6
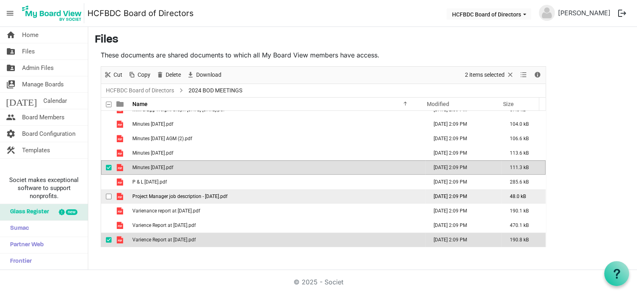
click at [222, 198] on span "Project Manager job description - Nov 2024.pdf" at bounding box center [179, 196] width 95 height 6
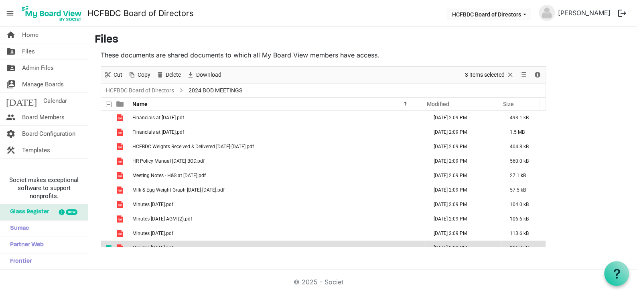
scroll to position [292, 0]
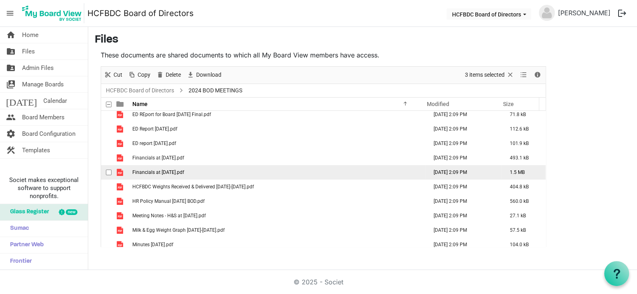
click at [235, 171] on td "Financials at October 31, 2024.pdf" at bounding box center [277, 172] width 295 height 14
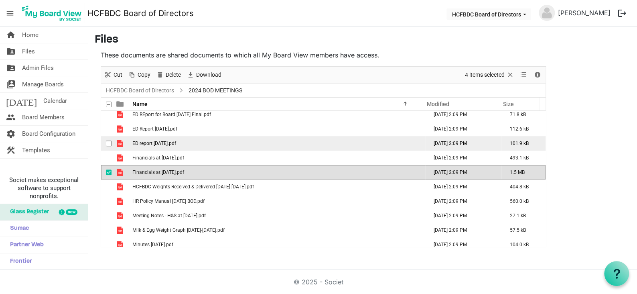
click at [223, 140] on td "ED report November 25 2024.pdf" at bounding box center [277, 143] width 295 height 14
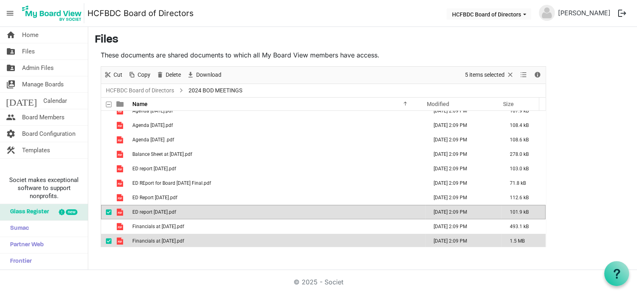
scroll to position [212, 0]
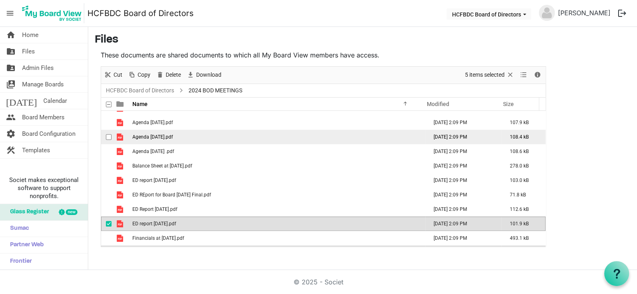
click at [212, 133] on td "Agenda November 2024.pdf" at bounding box center [277, 137] width 295 height 14
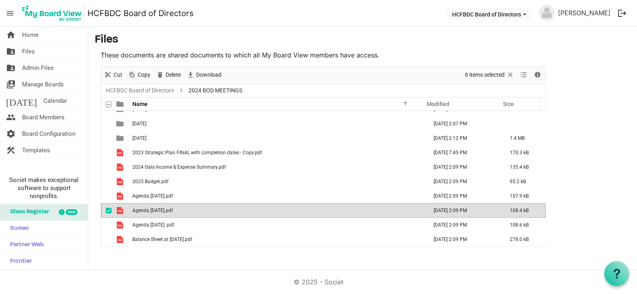
scroll to position [132, 0]
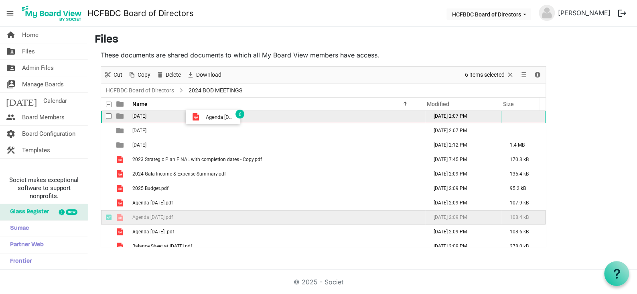
drag, startPoint x: 198, startPoint y: 217, endPoint x: 203, endPoint y: 117, distance: 100.0
click at [203, 117] on tbody "April 2024 August 29, 2024 7:48 PM 289.7 kB August 2024 August 29, 2024 7:53 PM…" at bounding box center [323, 253] width 444 height 549
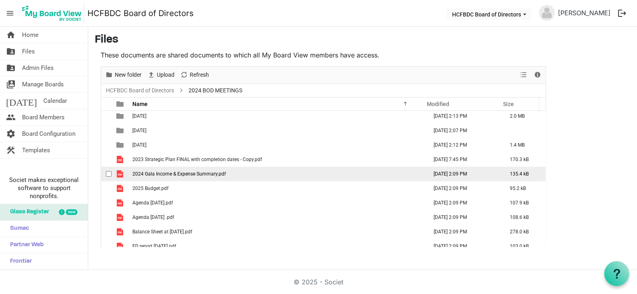
click at [227, 172] on td "2024 Gala Income & Expense Summary.pdf" at bounding box center [277, 173] width 295 height 14
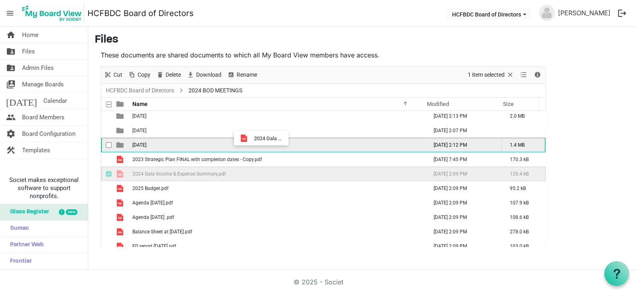
drag, startPoint x: 227, startPoint y: 173, endPoint x: 251, endPoint y: 138, distance: 42.8
click at [251, 138] on tbody "April 2024 August 29, 2024 7:48 PM 289.7 kB August 2024 August 29, 2024 7:53 PM…" at bounding box center [323, 210] width 444 height 462
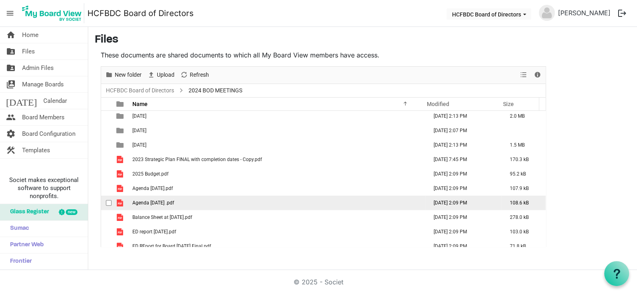
click at [209, 202] on td "Agenda September 2024 .pdf" at bounding box center [277, 202] width 295 height 14
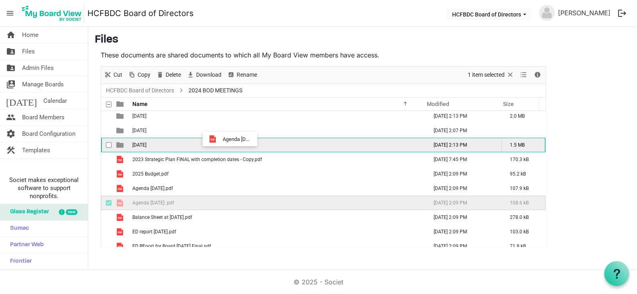
drag, startPoint x: 202, startPoint y: 200, endPoint x: 220, endPoint y: 139, distance: 64.0
click at [220, 139] on tbody "April 2024 August 29, 2024 7:48 PM 289.7 kB August 2024 August 29, 2024 7:53 PM…" at bounding box center [323, 203] width 444 height 448
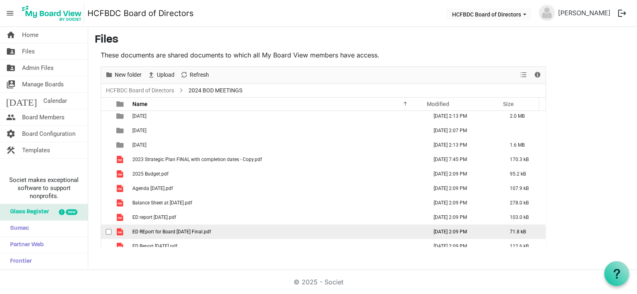
click at [243, 228] on td "ED REport for Board September 23 2024 Final.pdf" at bounding box center [277, 231] width 295 height 14
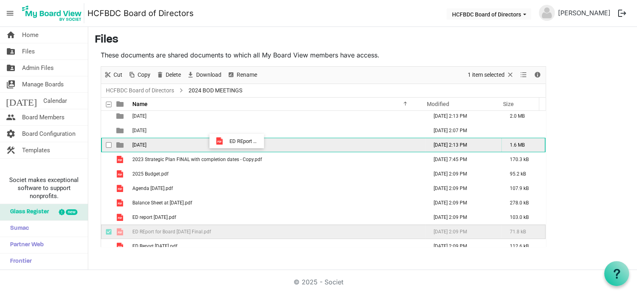
drag, startPoint x: 241, startPoint y: 230, endPoint x: 227, endPoint y: 141, distance: 90.2
click at [227, 141] on tbody "April 2024 August 29, 2024 7:48 PM 289.7 kB August 2024 August 29, 2024 7:53 PM…" at bounding box center [323, 195] width 444 height 433
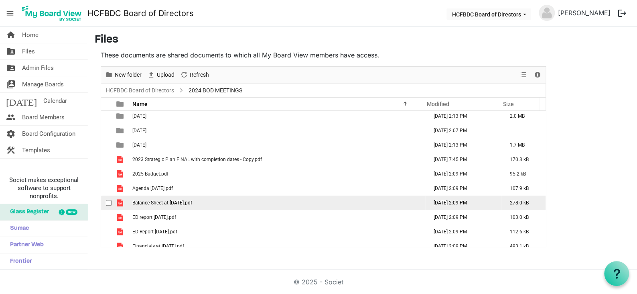
click at [217, 199] on td "Balance Sheet at Aug 31 2024.pdf" at bounding box center [277, 202] width 295 height 14
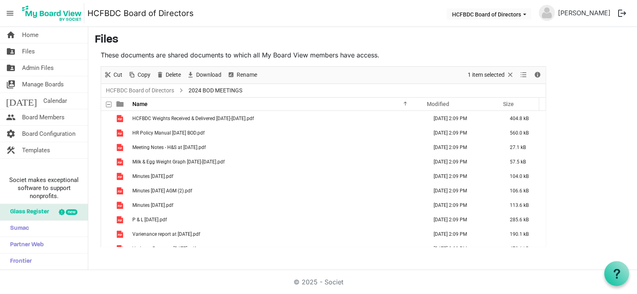
scroll to position [282, 0]
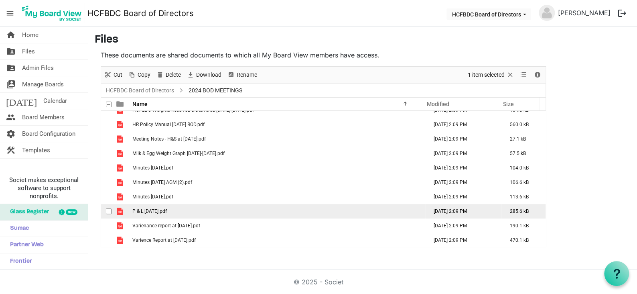
click at [204, 211] on td "P & L Aug 31 2024.pdf" at bounding box center [277, 211] width 295 height 14
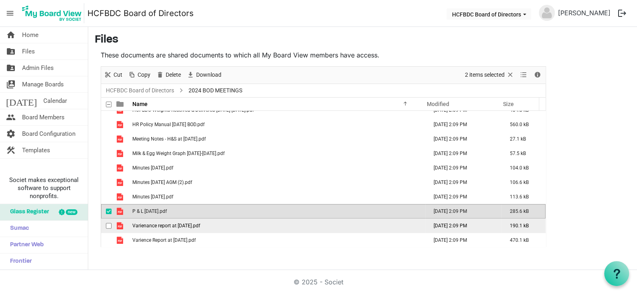
click at [221, 223] on td "Varienance report at Aug 31 2024.pdf" at bounding box center [277, 225] width 295 height 14
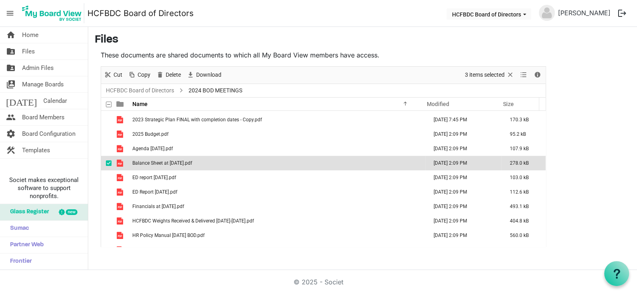
scroll to position [122, 0]
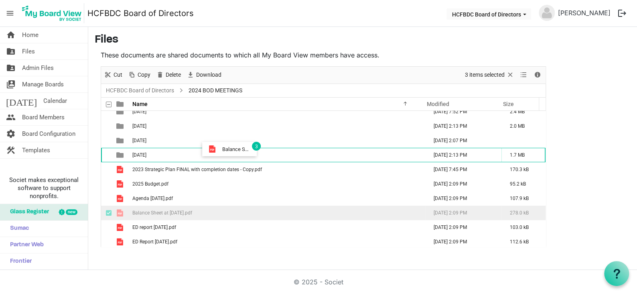
drag, startPoint x: 217, startPoint y: 211, endPoint x: 220, endPoint y: 150, distance: 61.0
click at [220, 150] on tbody "April 2024 August 29, 2024 7:48 PM 289.7 kB August 2024 August 29, 2024 7:53 PM…" at bounding box center [323, 198] width 444 height 419
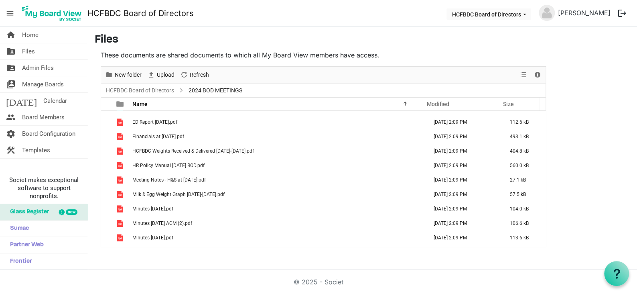
scroll to position [239, 0]
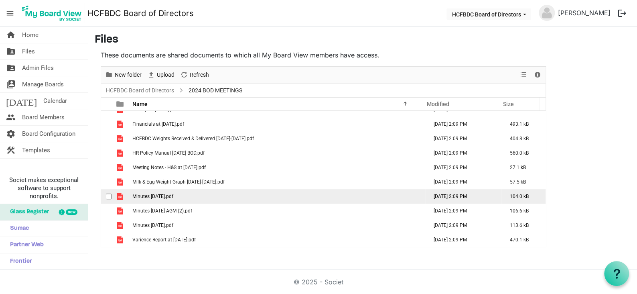
click at [196, 195] on td "Minutes August 2024.pdf" at bounding box center [277, 196] width 295 height 14
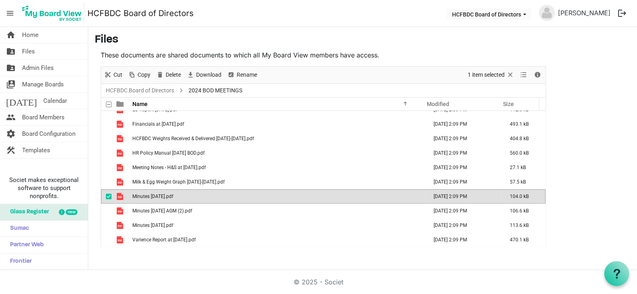
scroll to position [199, 0]
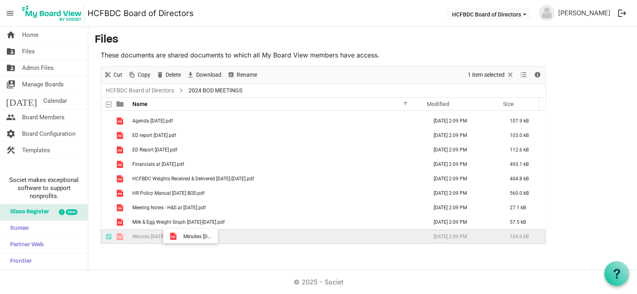
drag, startPoint x: 193, startPoint y: 236, endPoint x: 181, endPoint y: 236, distance: 11.6
click at [181, 236] on td "Minutes August 2024.pdf" at bounding box center [277, 236] width 295 height 14
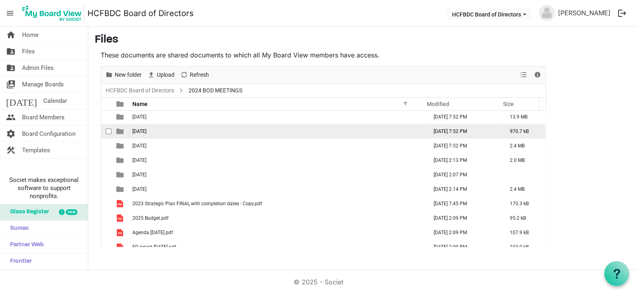
scroll to position [160, 0]
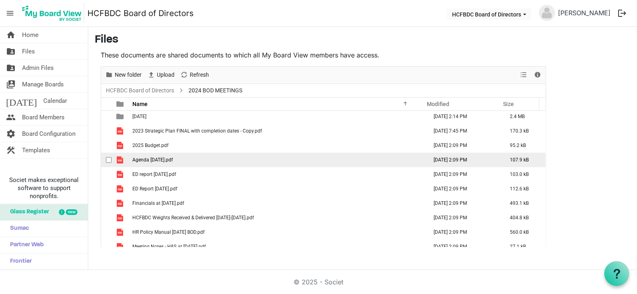
click at [204, 161] on td "Agenda December 2024.pdf" at bounding box center [277, 159] width 295 height 14
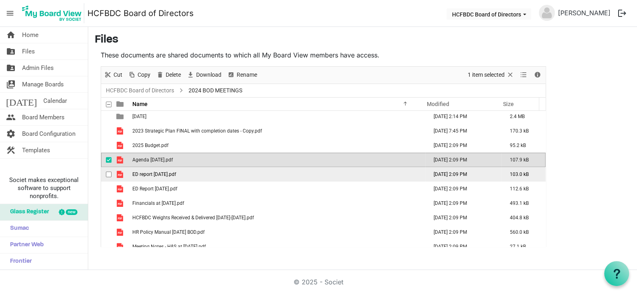
click at [204, 170] on td "ED report December 2024.pdf" at bounding box center [277, 174] width 295 height 14
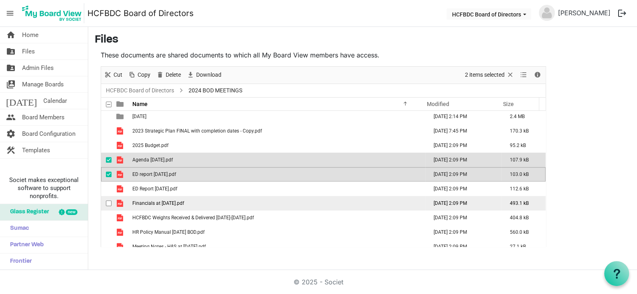
click at [225, 203] on td "Financials at November 30, 2024.pdf" at bounding box center [277, 203] width 295 height 14
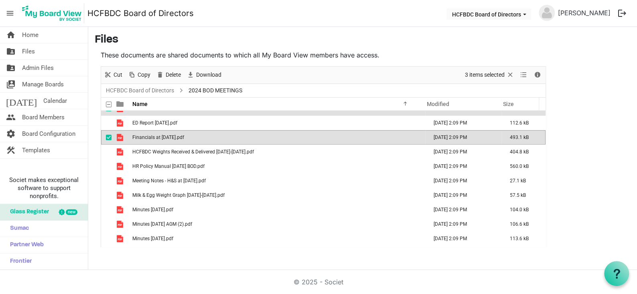
scroll to position [239, 0]
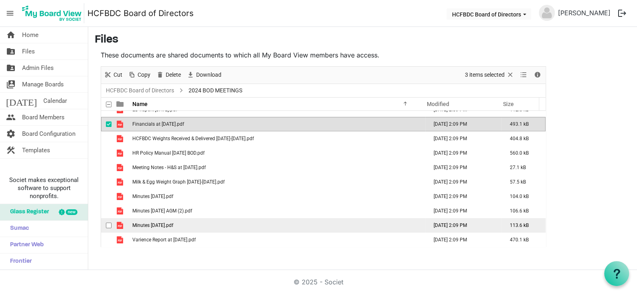
click at [201, 223] on td "Minutes November 2024.pdf" at bounding box center [277, 225] width 295 height 14
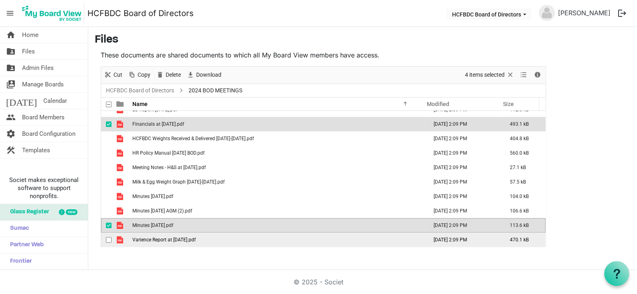
click at [233, 237] on td "Varience Report at November 30, 2024.pdf" at bounding box center [277, 239] width 295 height 14
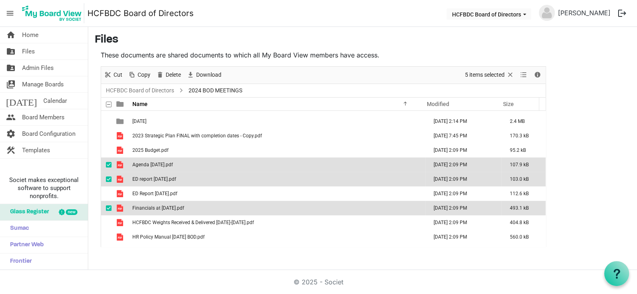
scroll to position [119, 0]
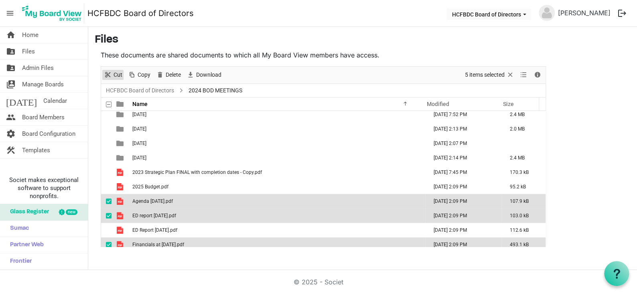
click at [115, 73] on span "Cut" at bounding box center [118, 75] width 10 height 10
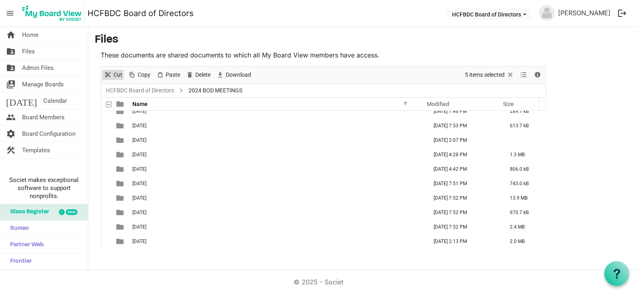
scroll to position [0, 0]
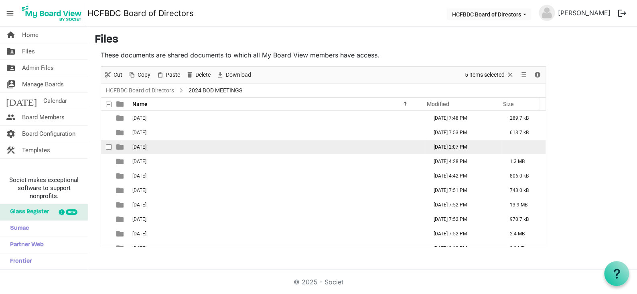
click at [167, 148] on td "December 2024" at bounding box center [277, 147] width 295 height 14
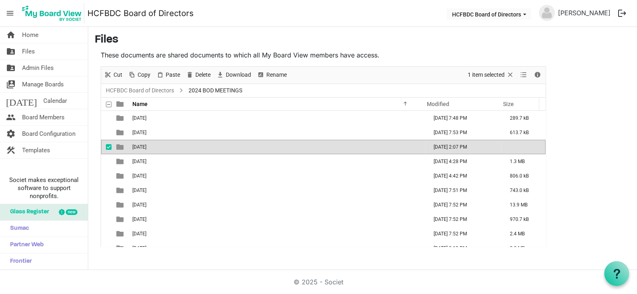
click at [167, 148] on td "December 2024" at bounding box center [277, 147] width 295 height 14
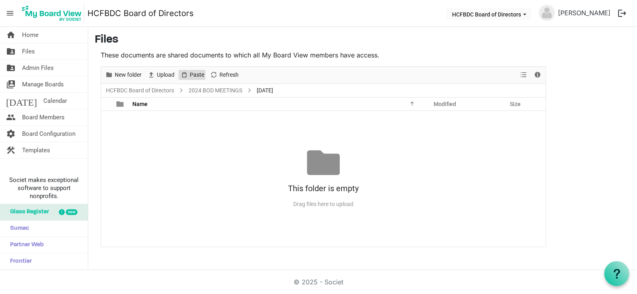
click at [195, 73] on span "Paste" at bounding box center [197, 75] width 16 height 10
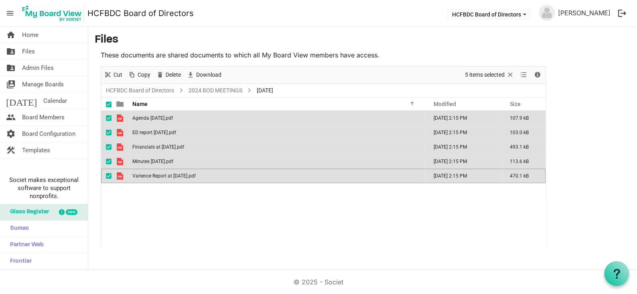
click at [147, 217] on div "Agenda December 2024.pdf August 26, 2025 2:15 PM 107.9 kB ED report December 20…" at bounding box center [323, 179] width 444 height 136
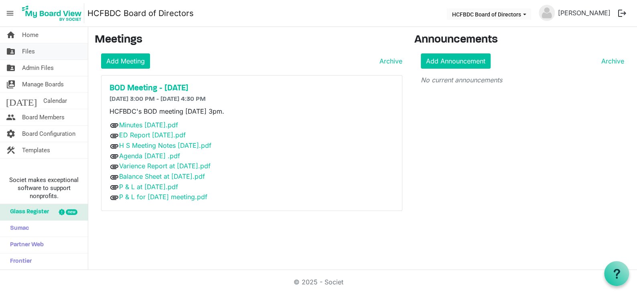
click at [30, 51] on span "Files" at bounding box center [28, 51] width 13 height 16
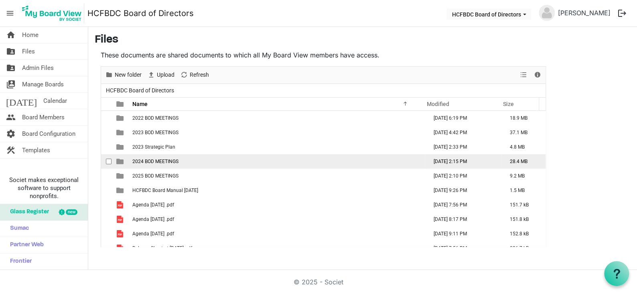
click at [189, 161] on td "2024 BOD MEETINGS" at bounding box center [277, 161] width 295 height 14
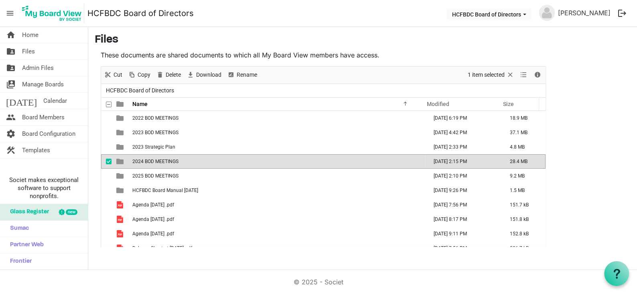
click at [189, 161] on td "2024 BOD MEETINGS" at bounding box center [277, 161] width 295 height 14
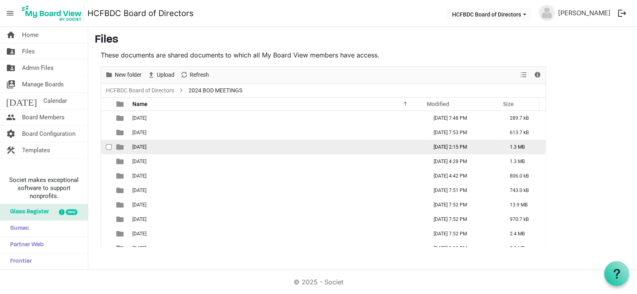
click at [177, 149] on td "[DATE]" at bounding box center [277, 147] width 295 height 14
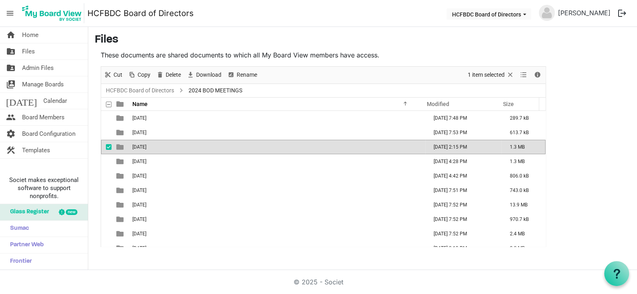
click at [177, 149] on td "[DATE]" at bounding box center [277, 147] width 295 height 14
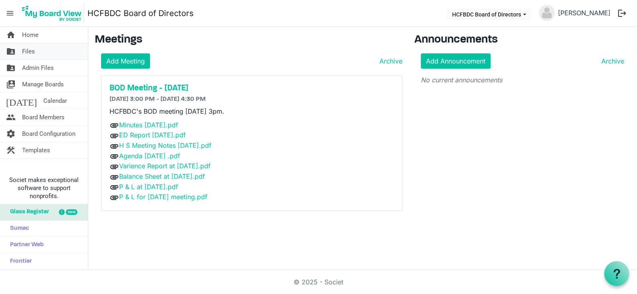
click at [36, 50] on link "folder_shared Files" at bounding box center [44, 51] width 88 height 16
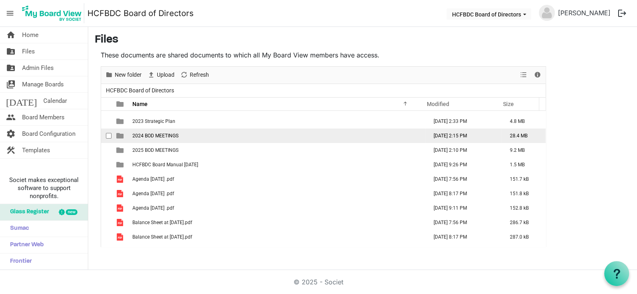
scroll to position [13, 0]
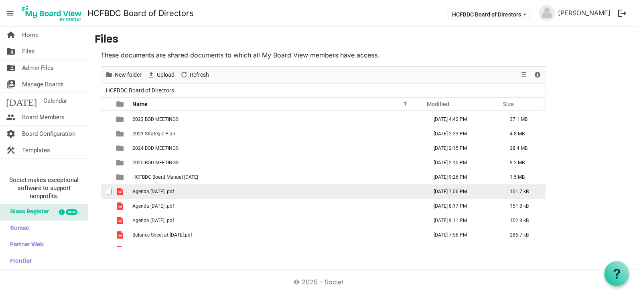
click at [199, 187] on td "Agenda [DATE] .pdf" at bounding box center [277, 191] width 295 height 14
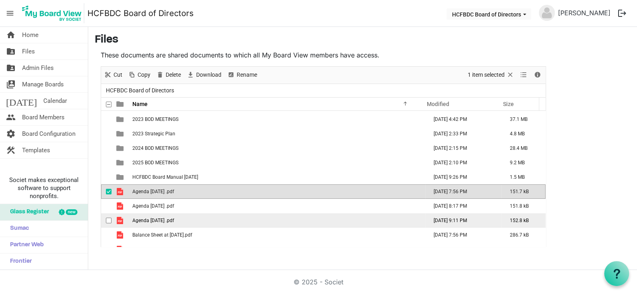
scroll to position [53, 0]
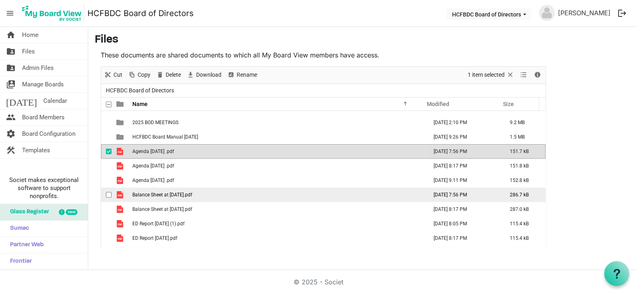
click at [208, 194] on td "Balance Sheet at [DATE].pdf" at bounding box center [277, 194] width 295 height 14
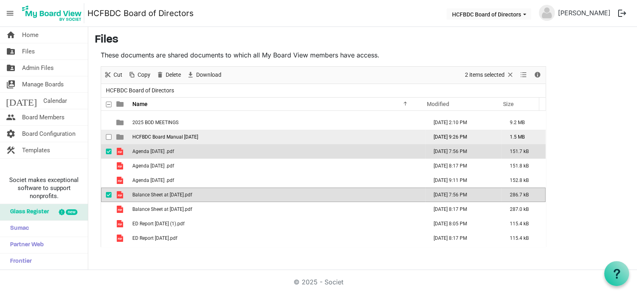
scroll to position [13, 0]
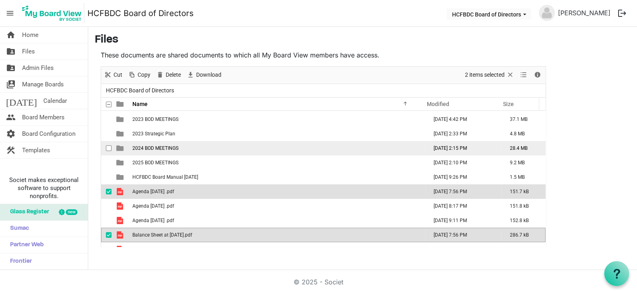
click at [176, 148] on span "2024 BOD MEETINGS" at bounding box center [155, 148] width 46 height 6
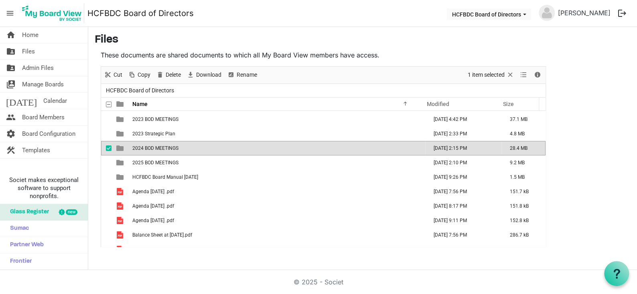
click at [189, 144] on td "2024 BOD MEETINGS" at bounding box center [277, 148] width 295 height 14
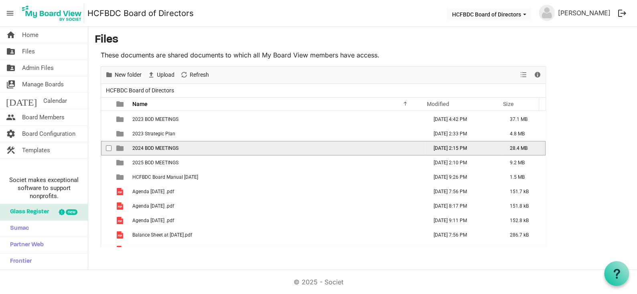
click at [189, 144] on td "2024 BOD MEETINGS" at bounding box center [277, 148] width 295 height 14
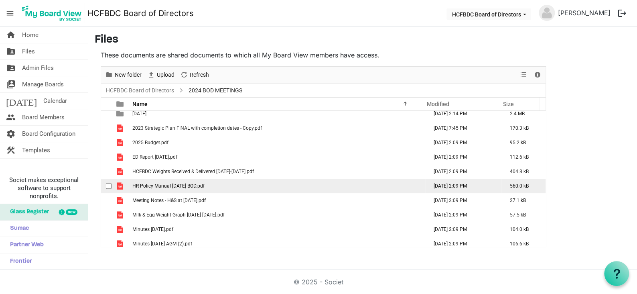
scroll to position [167, 0]
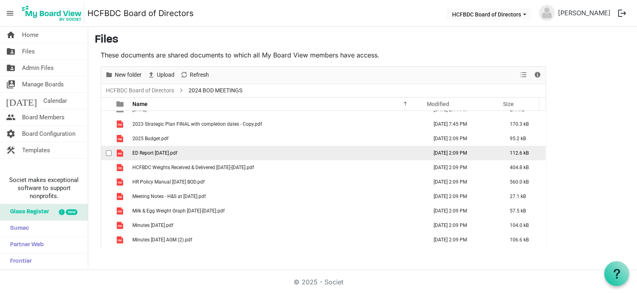
click at [199, 152] on td "ED Report May 2024.pdf" at bounding box center [277, 153] width 295 height 14
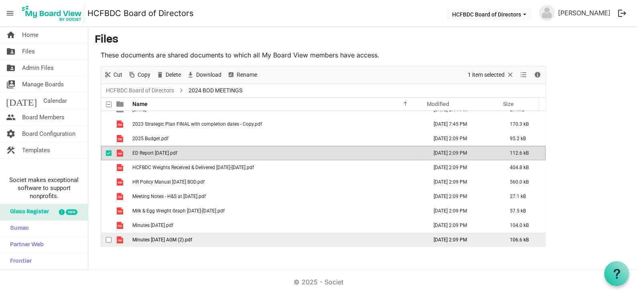
click at [213, 238] on td "Minutes May 2024 AGM (2).pdf" at bounding box center [277, 239] width 295 height 14
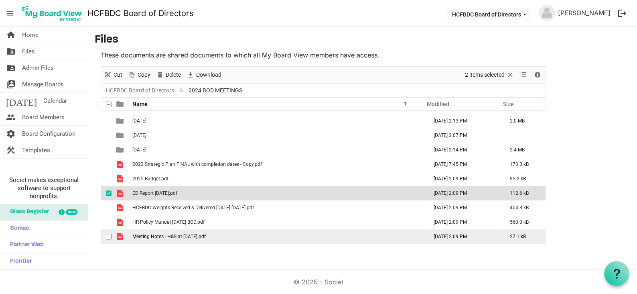
scroll to position [87, 0]
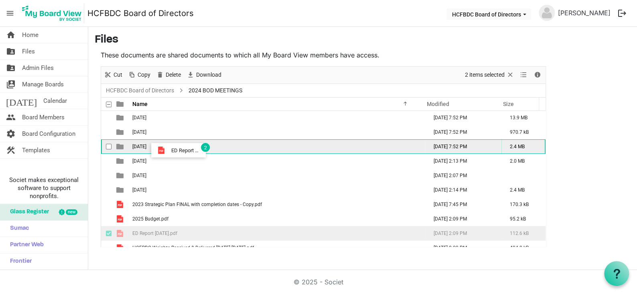
drag, startPoint x: 191, startPoint y: 231, endPoint x: 169, endPoint y: 150, distance: 84.4
click at [169, 150] on tbody "April 2024 August 29, 2024 7:48 PM 289.7 kB August 2024 August 29, 2024 7:53 PM…" at bounding box center [323, 175] width 444 height 303
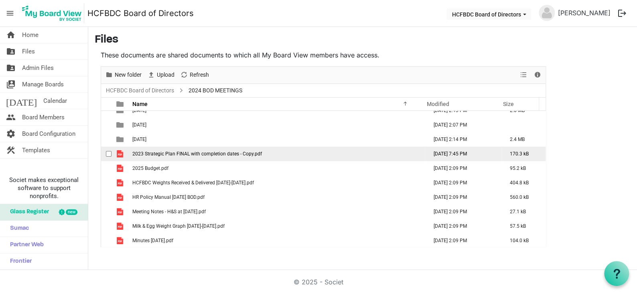
scroll to position [138, 0]
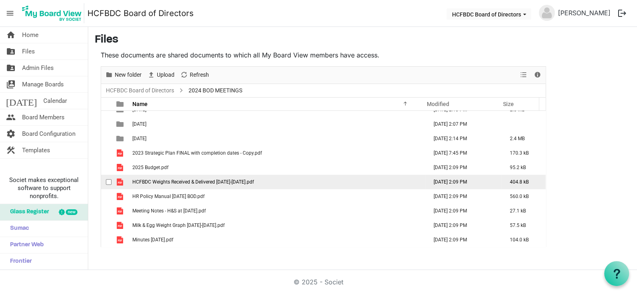
click at [253, 182] on td "HCFBDC Weights Received & Delivered 2009-2024.pdf" at bounding box center [277, 181] width 295 height 14
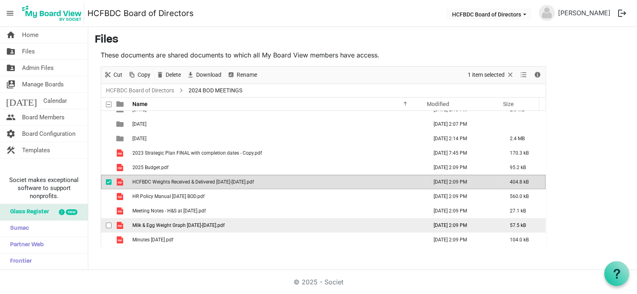
click at [232, 221] on td "Milk & Egg Weight Graph 2017-2024.pdf" at bounding box center [277, 225] width 295 height 14
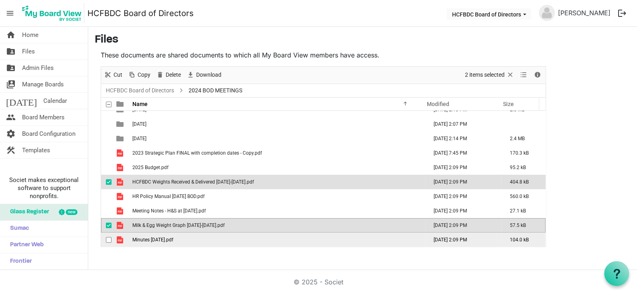
click at [195, 239] on td "Minutes August 2024.pdf" at bounding box center [277, 239] width 295 height 14
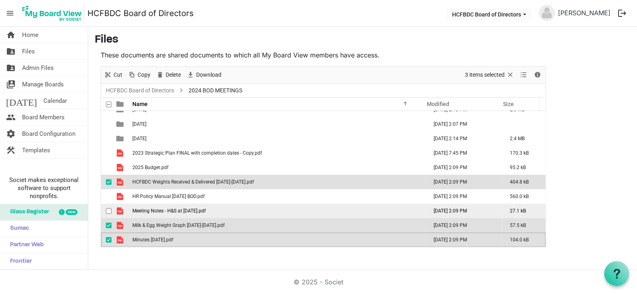
click at [223, 214] on td "Meeting Notes - H&S at Sept 30 2024.pdf" at bounding box center [277, 210] width 295 height 14
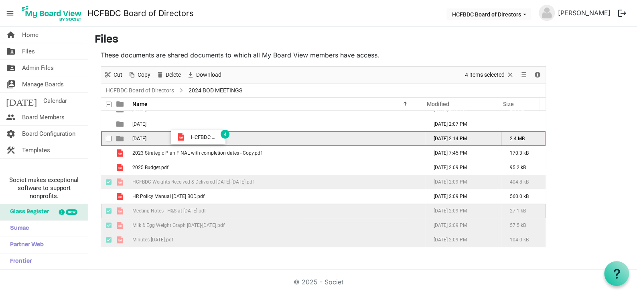
drag, startPoint x: 164, startPoint y: 180, endPoint x: 189, endPoint y: 137, distance: 50.1
click at [189, 137] on tbody "April 2024 August 29, 2024 7:48 PM 289.7 kB August 2024 August 29, 2024 7:53 PM…" at bounding box center [323, 109] width 444 height 274
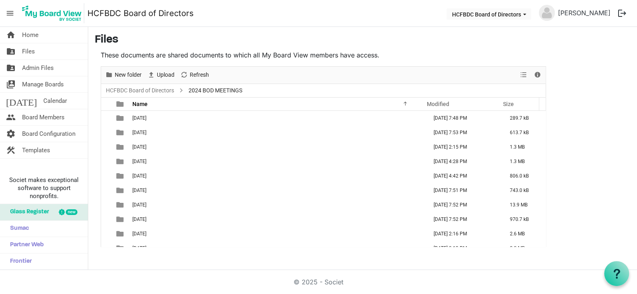
scroll to position [81, 0]
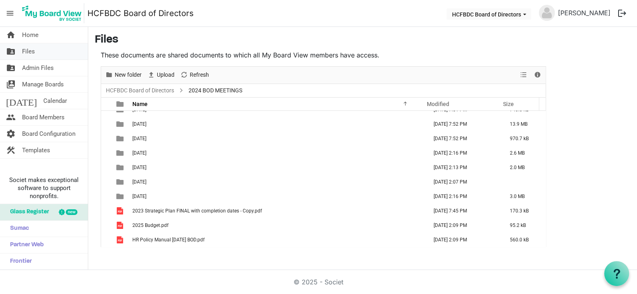
click at [33, 50] on span "Files" at bounding box center [28, 51] width 13 height 16
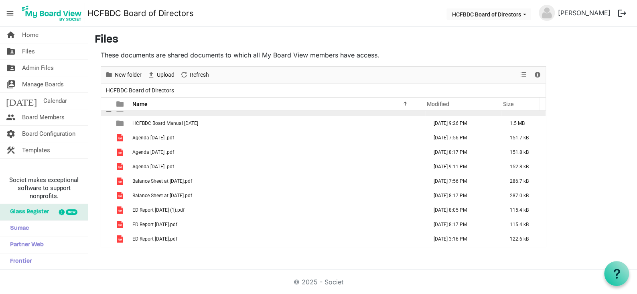
scroll to position [53, 0]
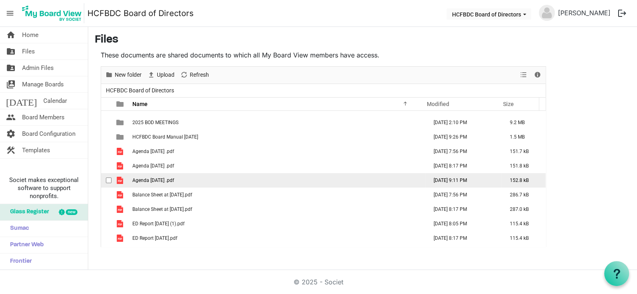
click at [164, 182] on span "Agenda [DATE] .pdf" at bounding box center [153, 180] width 42 height 6
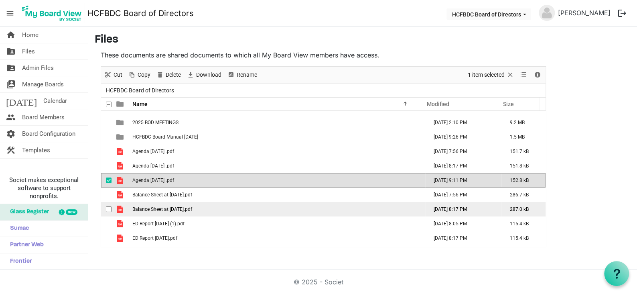
click at [177, 207] on span "Balance Sheet at June 30 2025.pdf" at bounding box center [162, 209] width 60 height 6
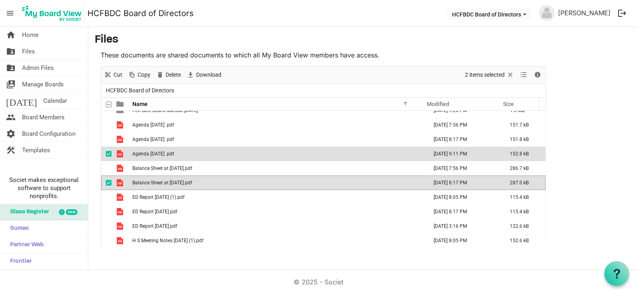
scroll to position [93, 0]
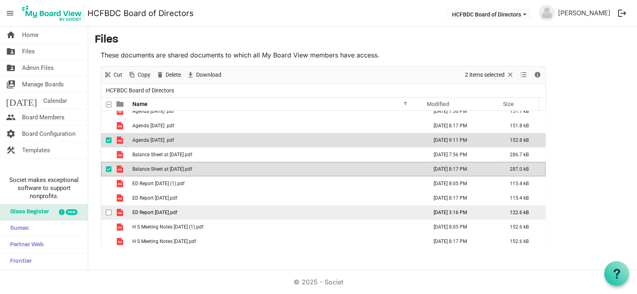
click at [197, 209] on td "ED Report June 2025.pdf" at bounding box center [277, 212] width 295 height 14
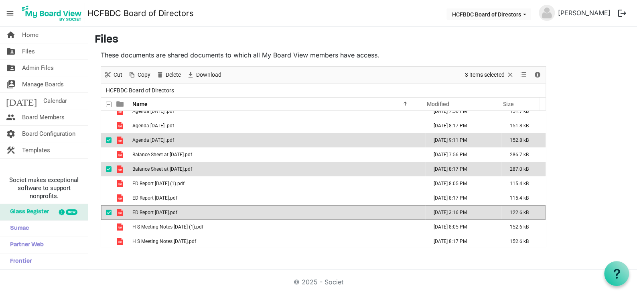
scroll to position [134, 0]
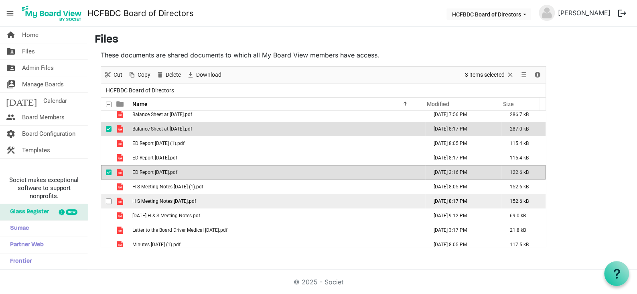
click at [215, 199] on td "H S Meeting Notes [DATE].pdf" at bounding box center [277, 201] width 295 height 14
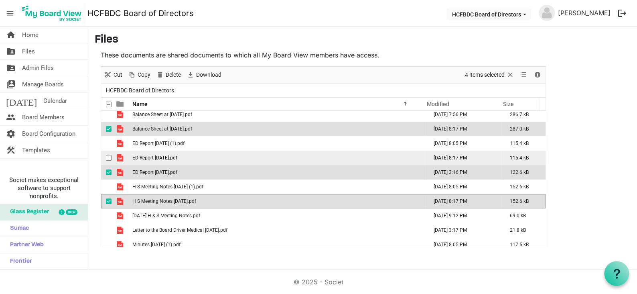
click at [193, 155] on td "ED Report [DATE].pdf" at bounding box center [277, 157] width 295 height 14
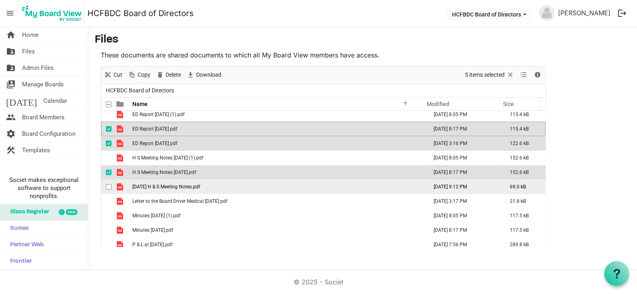
scroll to position [174, 0]
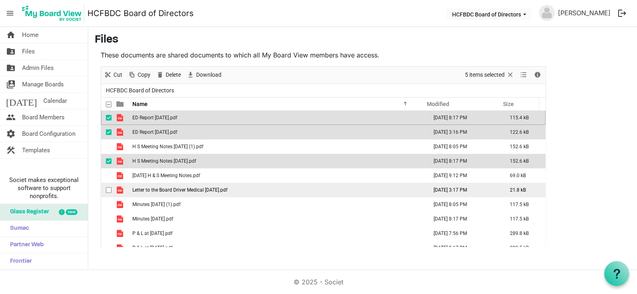
click at [250, 190] on td "Letter to the Board Driver Medical June 2025.pdf" at bounding box center [277, 189] width 295 height 14
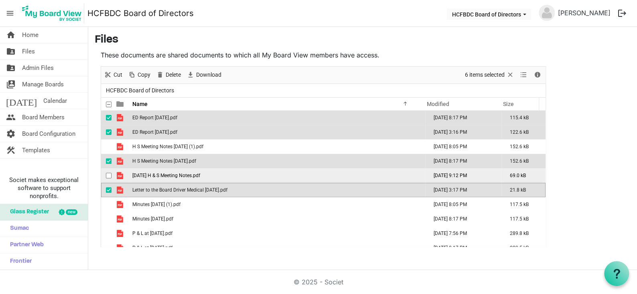
click at [225, 175] on td "June 9 2025 H & S Meeting Notes.pdf" at bounding box center [277, 175] width 295 height 14
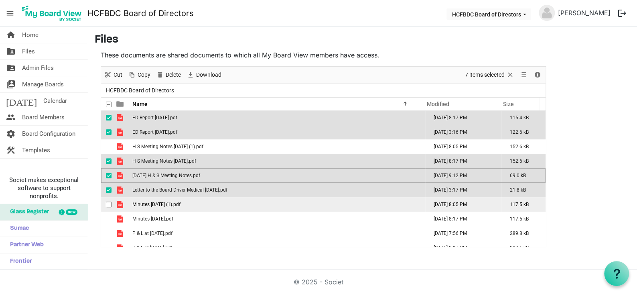
click at [200, 203] on td "Minutes June 2025 (1).pdf" at bounding box center [277, 204] width 295 height 14
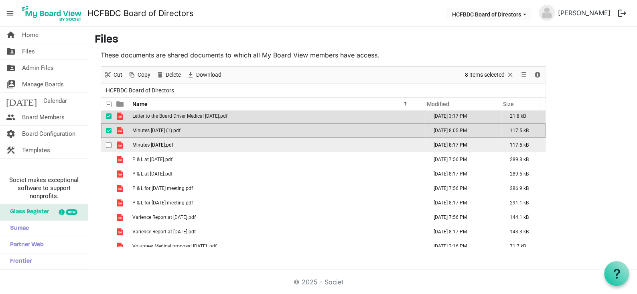
scroll to position [254, 0]
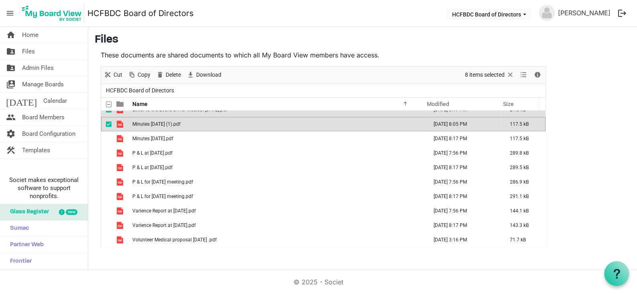
click at [201, 124] on td "Minutes June 2025 (1).pdf" at bounding box center [277, 124] width 295 height 14
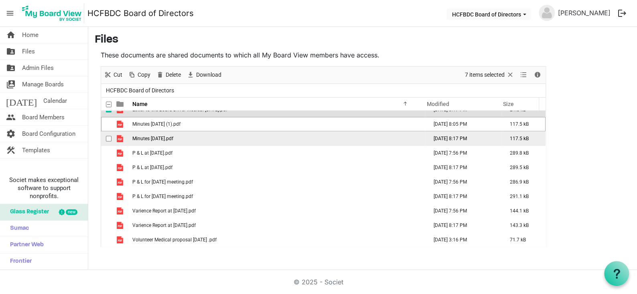
click at [189, 139] on td "Minutes [DATE].pdf" at bounding box center [277, 138] width 295 height 14
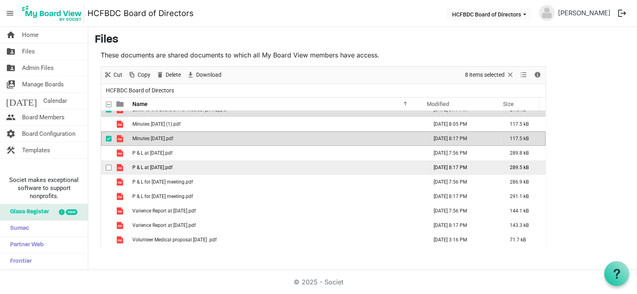
click at [204, 167] on td "P & L at June 30 2025.pdf" at bounding box center [277, 167] width 295 height 14
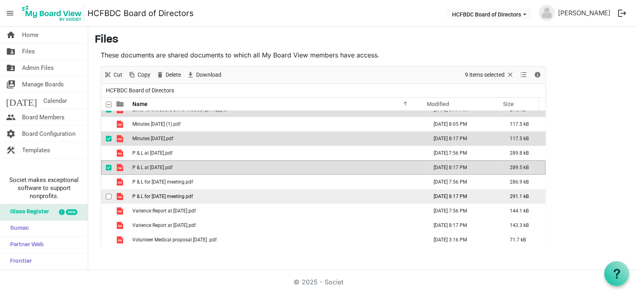
click at [207, 196] on td "P & L for July 2025 meeting.pdf" at bounding box center [277, 196] width 295 height 14
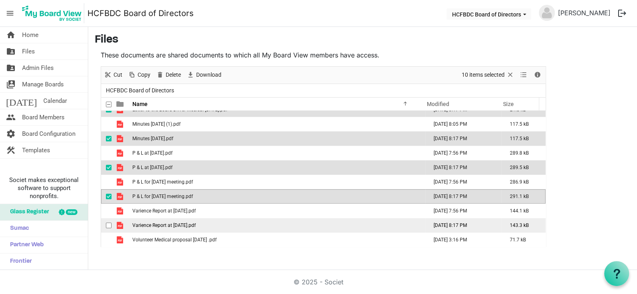
click at [227, 226] on td "Varience Report at June 30, 2025.pdf" at bounding box center [277, 225] width 295 height 14
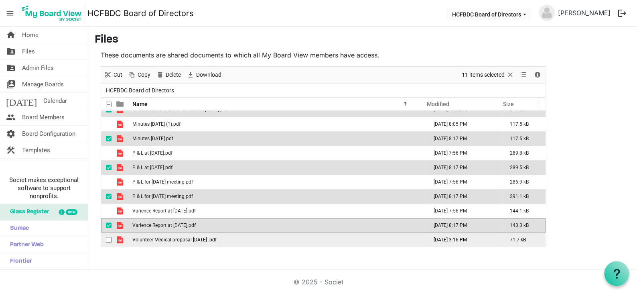
click at [232, 237] on td "Volunteer Medical proposal June 2025 .pdf" at bounding box center [277, 239] width 295 height 14
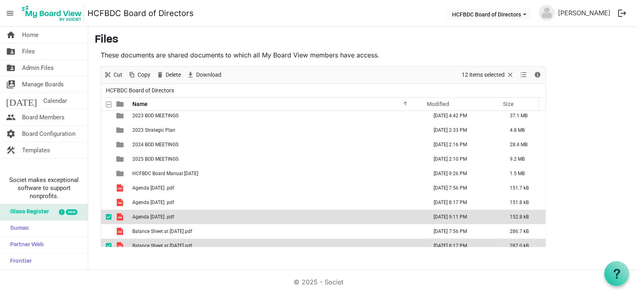
scroll to position [13, 0]
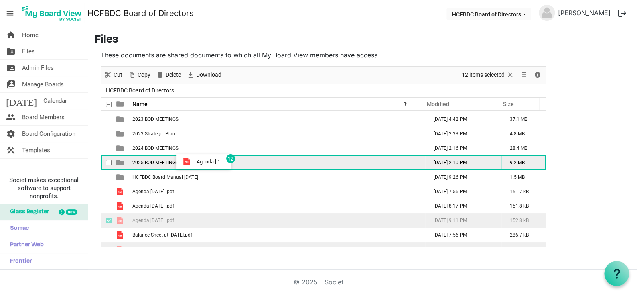
drag, startPoint x: 192, startPoint y: 219, endPoint x: 194, endPoint y: 161, distance: 57.4
click at [194, 161] on tbody "2022 BOD MEETINGS November 29, 2022 6:19 PM 18.9 MB 2023 BOD MEETINGS February …" at bounding box center [323, 292] width 444 height 390
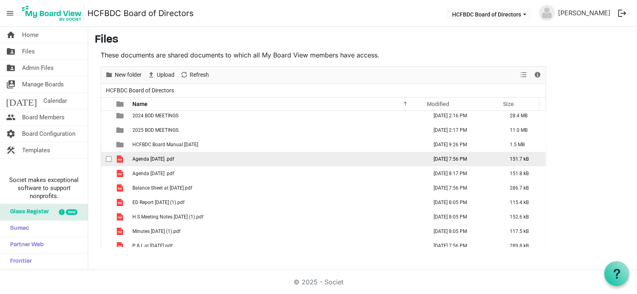
scroll to position [0, 0]
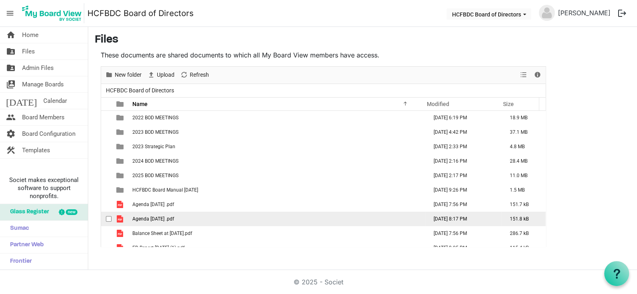
click at [193, 216] on td "Agenda July 2025 .pdf" at bounding box center [277, 218] width 295 height 14
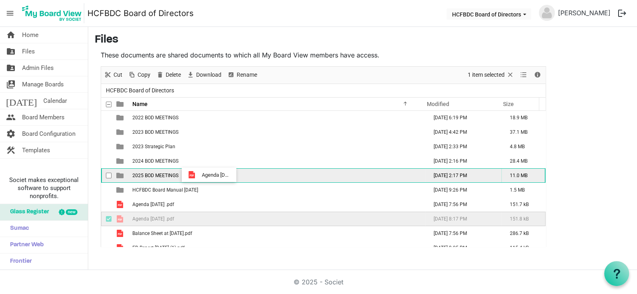
drag, startPoint x: 189, startPoint y: 216, endPoint x: 199, endPoint y: 174, distance: 43.1
click at [199, 174] on tbody "2022 BOD MEETINGS November 29, 2022 6:19 PM 18.9 MB 2023 BOD MEETINGS February …" at bounding box center [323, 218] width 444 height 217
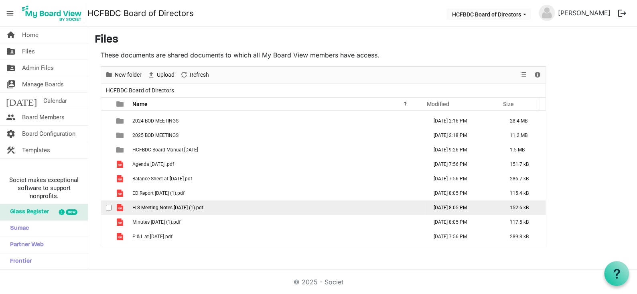
scroll to position [66, 0]
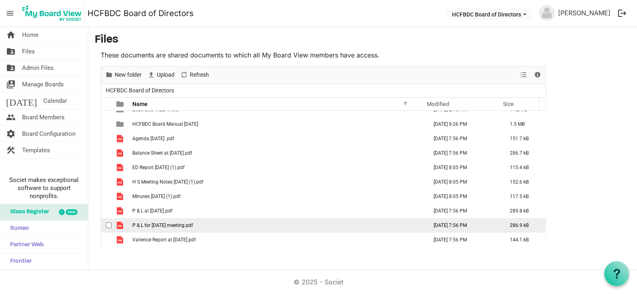
click at [216, 224] on td "P & L for August 2025 meeting.pdf" at bounding box center [277, 225] width 295 height 14
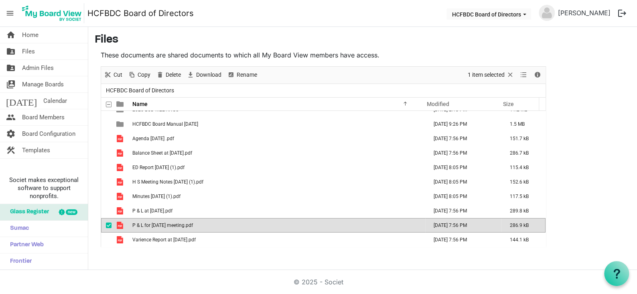
click at [216, 224] on td "P & L for August 2025 meeting.pdf" at bounding box center [277, 225] width 295 height 14
click at [42, 32] on link "home Home" at bounding box center [44, 35] width 88 height 16
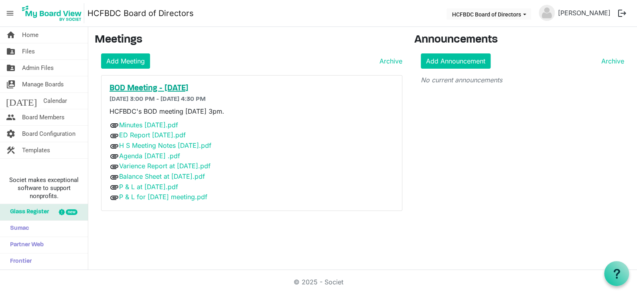
click at [173, 84] on h5 "BOD Meeting - [DATE]" at bounding box center [251, 88] width 284 height 10
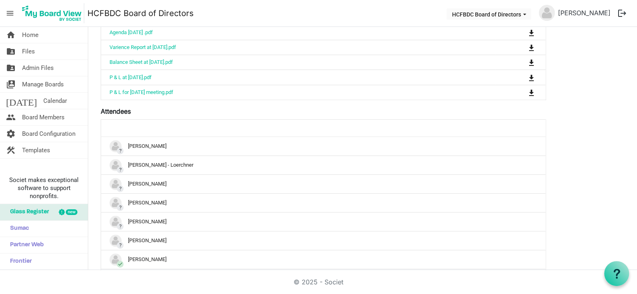
scroll to position [281, 0]
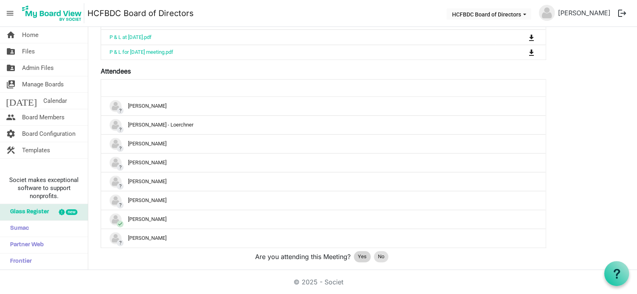
click at [365, 252] on span "Yes" at bounding box center [362, 256] width 9 height 8
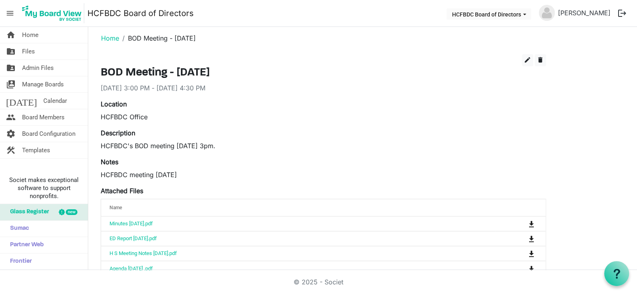
scroll to position [0, 0]
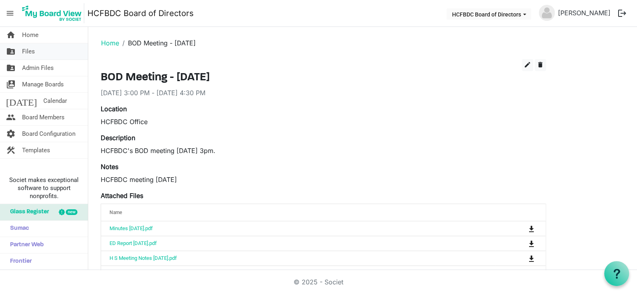
click at [25, 50] on span "Files" at bounding box center [28, 51] width 13 height 16
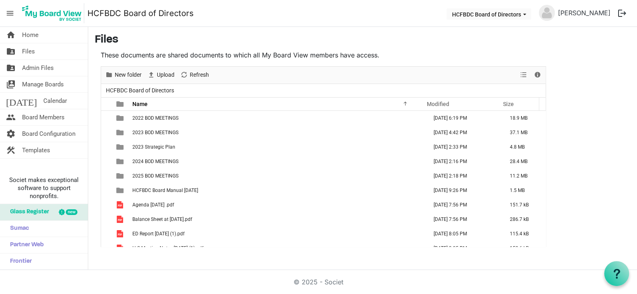
click at [30, 35] on span "Home" at bounding box center [30, 35] width 16 height 16
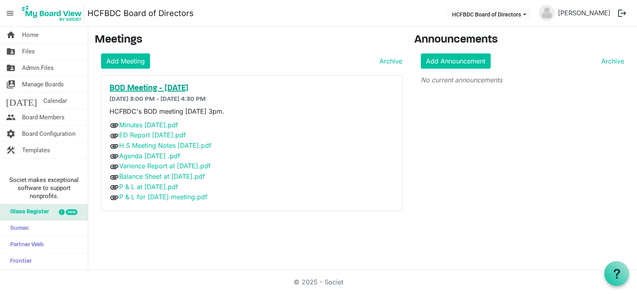
click at [189, 84] on h5 "BOD Meeting - [DATE]" at bounding box center [251, 88] width 284 height 10
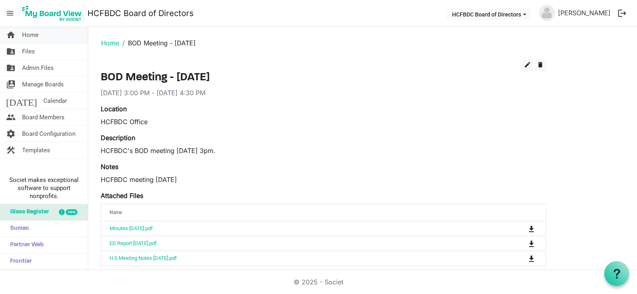
click at [32, 33] on span "Home" at bounding box center [30, 35] width 16 height 16
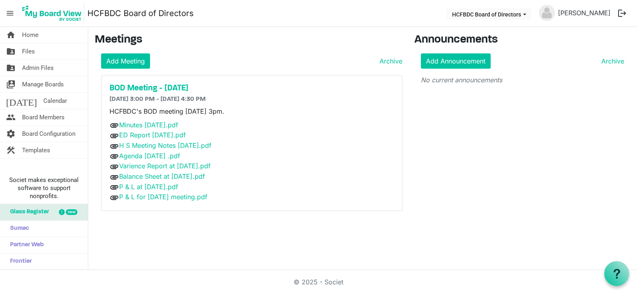
click at [620, 12] on button "logout" at bounding box center [622, 13] width 17 height 17
